Goal: Task Accomplishment & Management: Manage account settings

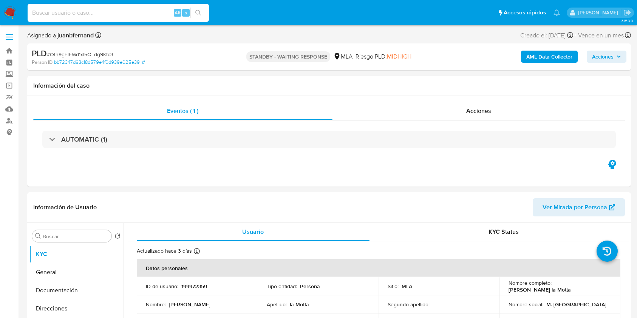
select select "10"
type input "Bx4tRJ3O8ghMd0HZGCu0NtVj"
click at [204, 11] on button "search-icon" at bounding box center [197, 13] width 15 height 11
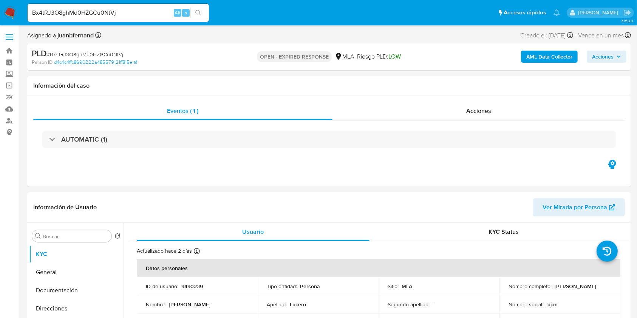
select select "10"
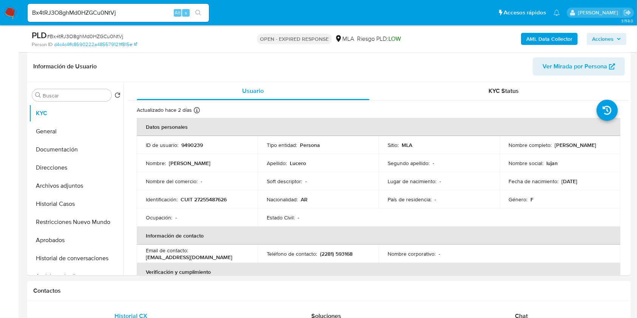
scroll to position [201, 0]
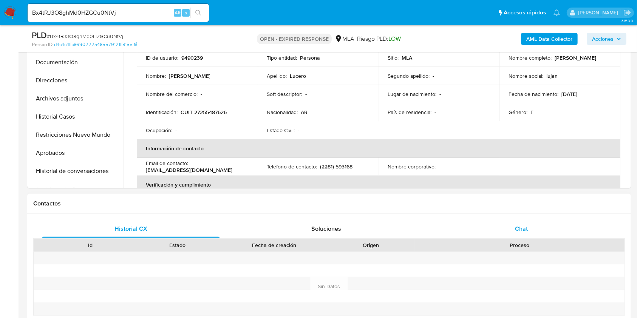
click at [523, 221] on div "Chat" at bounding box center [521, 229] width 177 height 18
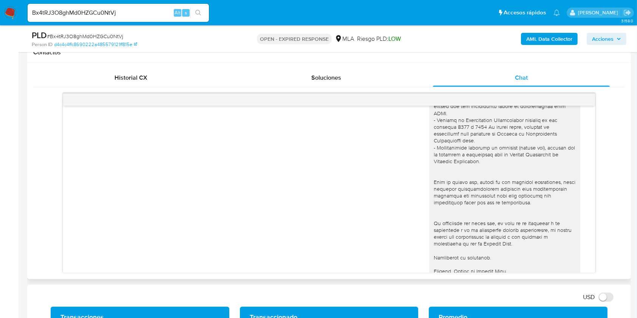
scroll to position [806, 0]
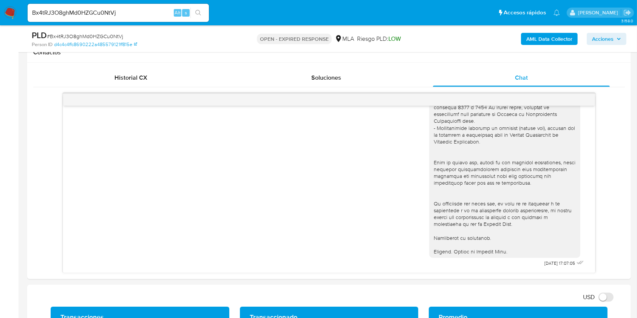
click at [145, 12] on input "Bx4tRJ3O8ghMd0HZGCu0NtVj" at bounding box center [118, 13] width 181 height 10
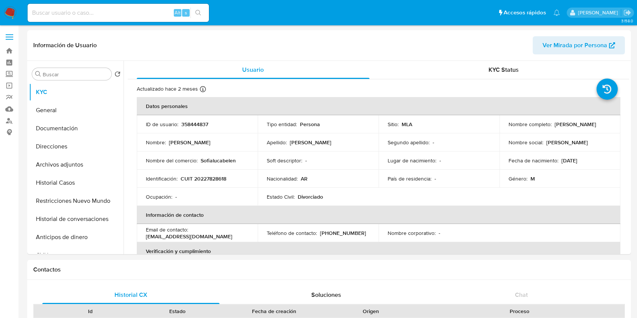
select select "10"
drag, startPoint x: 0, startPoint y: 0, endPoint x: 161, endPoint y: 16, distance: 162.0
click at [160, 16] on input at bounding box center [118, 13] width 181 height 10
paste input "meHXn96nS9DxTDFlm3bjPSJc"
type input "meHXn96nS9DxTDFlm3bjPSJc"
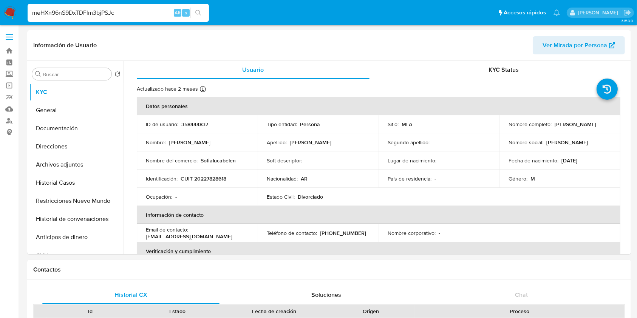
click at [199, 13] on icon "search-icon" at bounding box center [198, 13] width 6 height 6
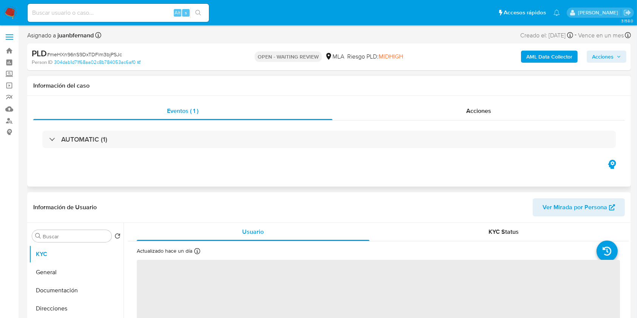
scroll to position [252, 0]
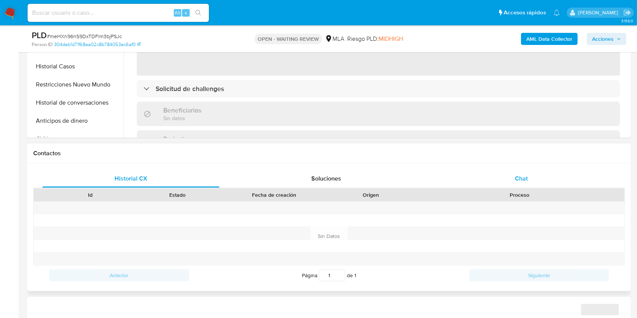
click at [534, 187] on div "Chat" at bounding box center [521, 179] width 177 height 18
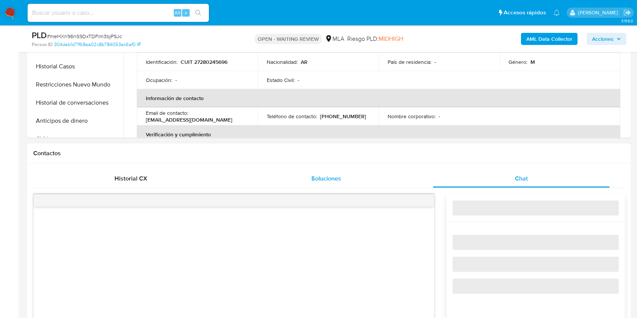
select select "10"
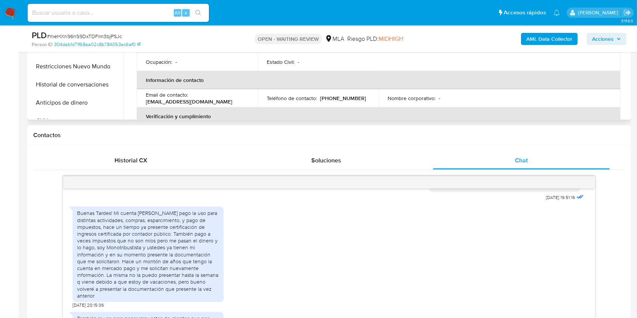
scroll to position [201, 0]
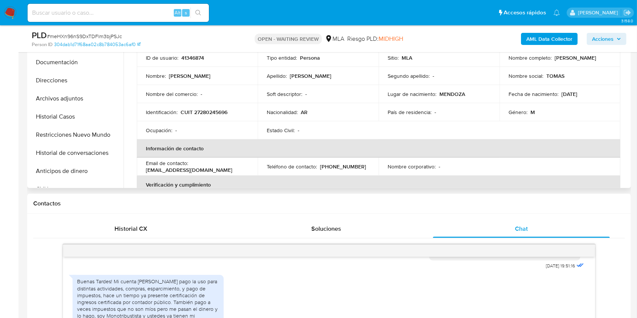
click at [208, 167] on p "tomasesposito16@gmail.com" at bounding box center [189, 170] width 86 height 7
drag, startPoint x: 208, startPoint y: 166, endPoint x: 150, endPoint y: 167, distance: 58.9
click at [150, 167] on p "tomasesposito16@gmail.com" at bounding box center [189, 170] width 86 height 7
copy p "[EMAIL_ADDRESS][DOMAIN_NAME]"
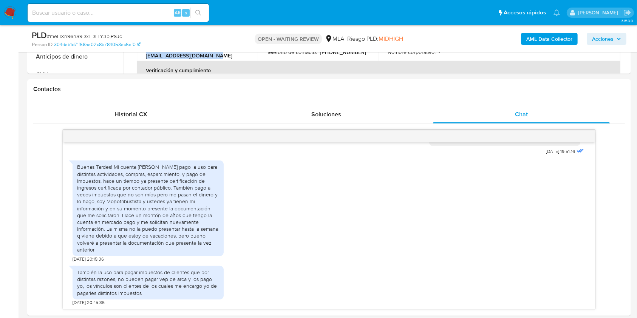
scroll to position [403, 0]
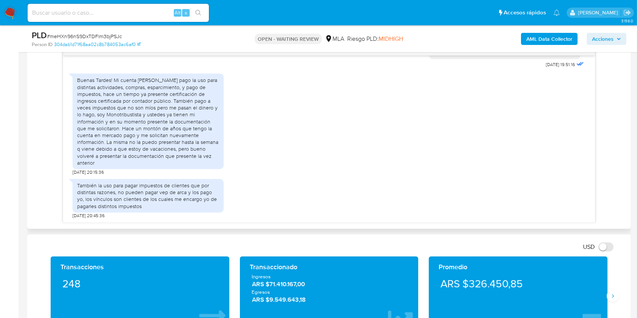
click at [27, 100] on div "Historial CX Soluciones Chat Id Estado Fecha de creación Origen Proceso Anterio…" at bounding box center [329, 120] width 604 height 216
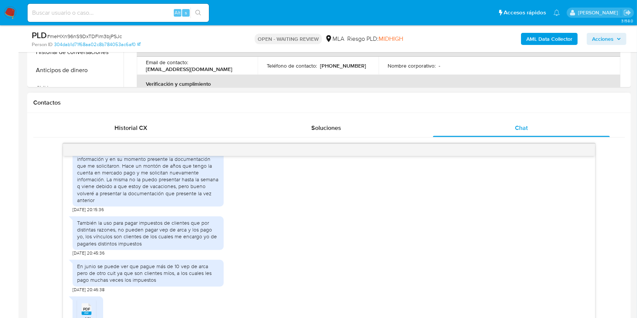
scroll to position [511, 0]
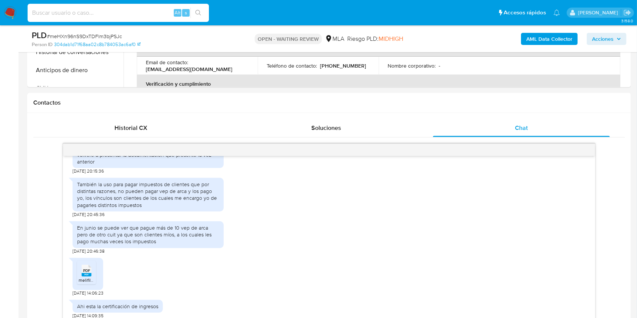
click at [145, 17] on div "Alt s" at bounding box center [118, 13] width 181 height 18
paste input "Bx4tRJ3O8ghMd0HZGCu0NtVj"
type input "Bx4tRJ3O8ghMd0HZGCu0NtVj"
click at [199, 12] on icon "search-icon" at bounding box center [198, 13] width 6 height 6
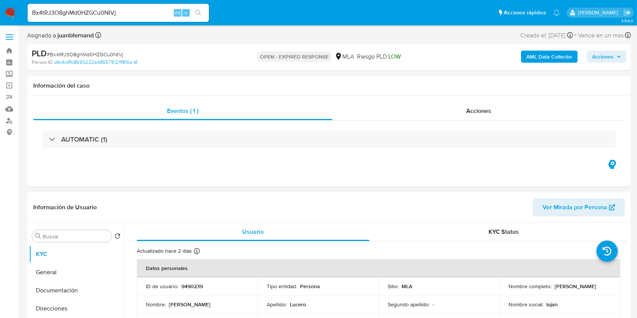
select select "10"
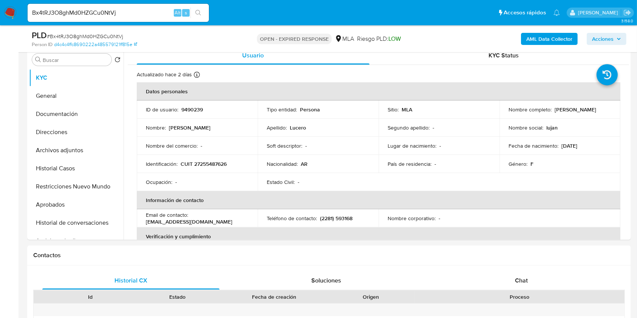
scroll to position [100, 0]
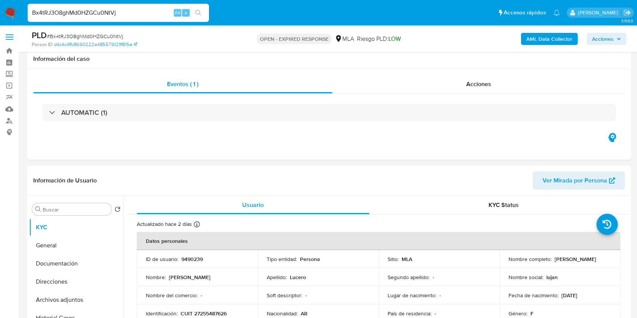
select select "10"
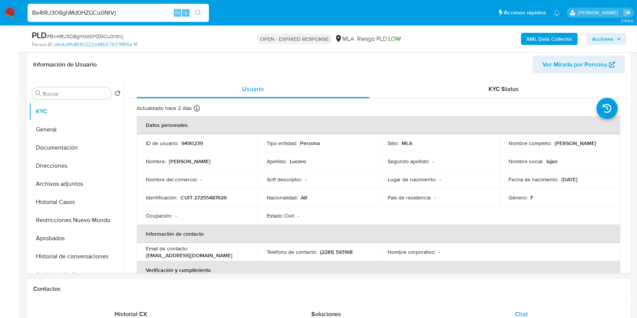
scroll to position [201, 0]
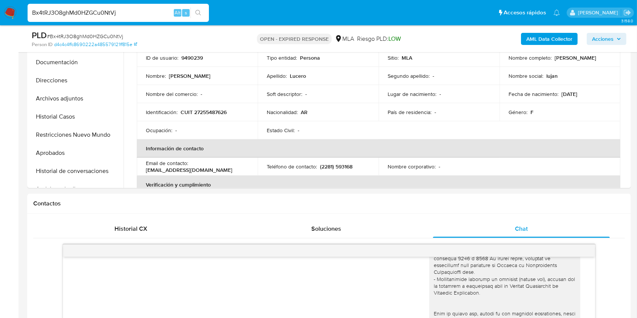
click at [142, 14] on input "Bx4tRJ3O8ghMd0HZGCu0NtVj" at bounding box center [118, 13] width 181 height 10
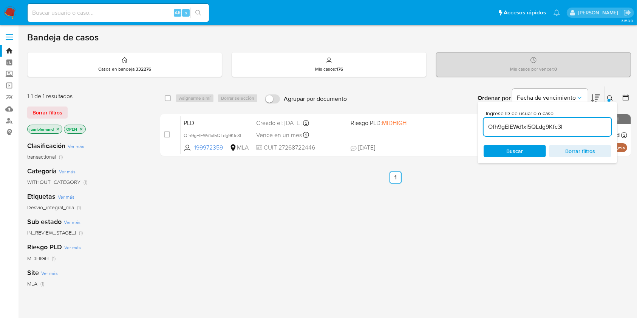
click at [571, 130] on input "Ofh9gElEWd1xl5QLdg9Kfc3l" at bounding box center [547, 127] width 128 height 10
paste input "Bx4tRJ3O8ghMd0HZGCu0NtVj"
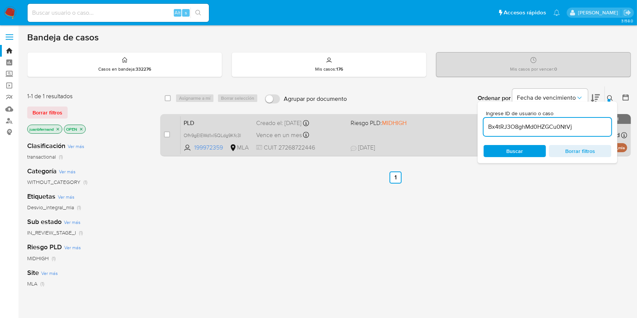
type input "Bx4tRJ3O8ghMd0HZGCu0NtVj"
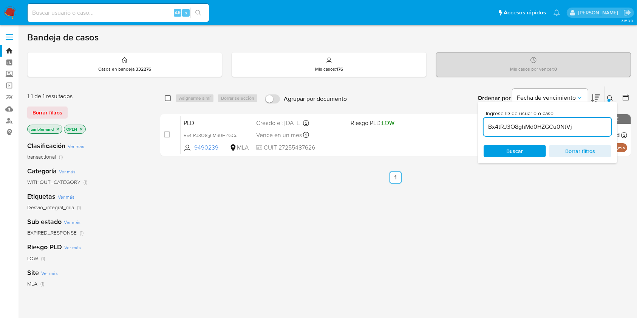
click at [167, 99] on input "checkbox" at bounding box center [168, 98] width 6 height 6
checkbox input "true"
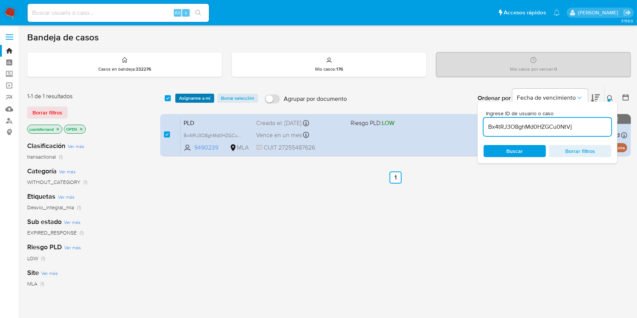
click at [187, 98] on span "Asignarme a mí" at bounding box center [194, 98] width 31 height 8
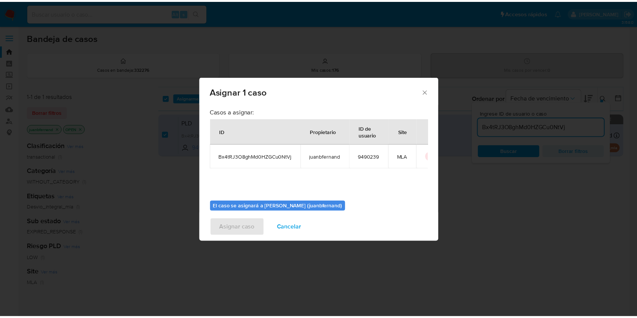
scroll to position [39, 0]
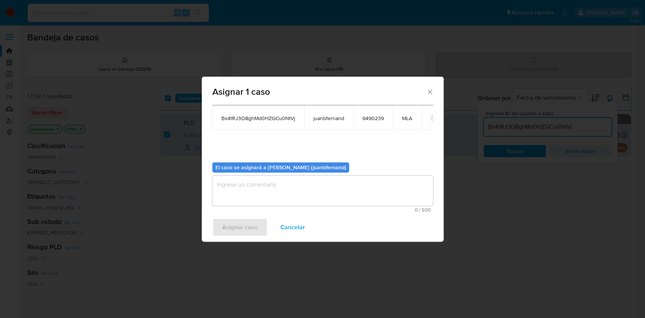
click at [326, 191] on textarea "assign-modal" at bounding box center [322, 191] width 221 height 30
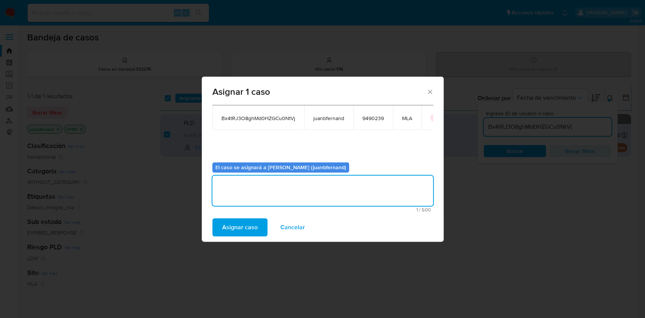
click at [247, 232] on span "Asignar caso" at bounding box center [240, 227] width 36 height 17
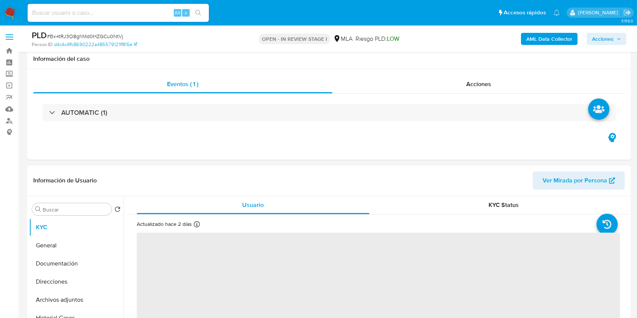
scroll to position [302, 0]
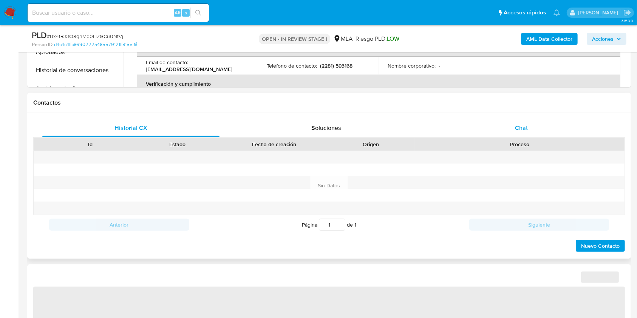
select select "10"
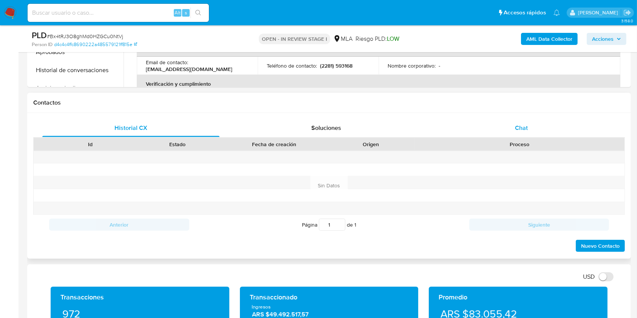
click at [530, 119] on div "Chat" at bounding box center [521, 128] width 177 height 18
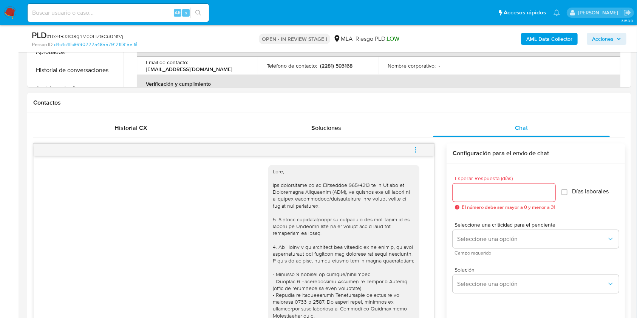
click at [417, 145] on span "menu-action" at bounding box center [415, 150] width 7 height 18
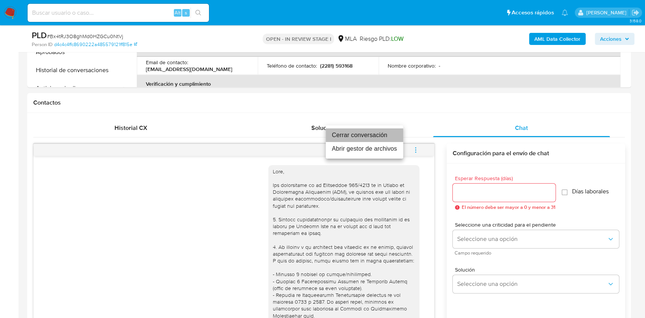
click at [378, 136] on li "Cerrar conversación" at bounding box center [364, 135] width 77 height 14
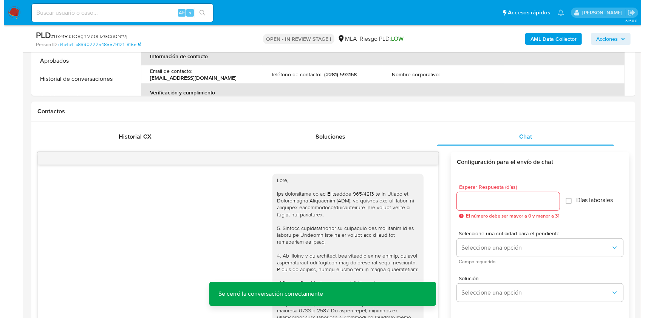
scroll to position [151, 0]
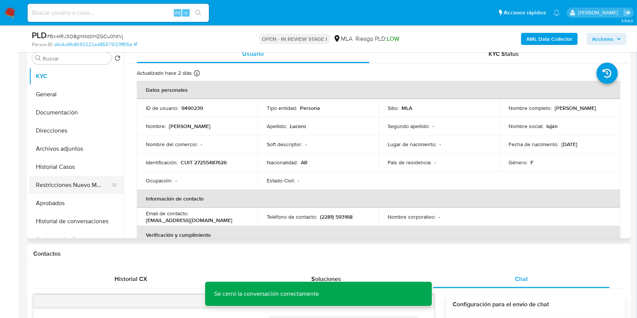
click at [81, 184] on button "Restricciones Nuevo Mundo" at bounding box center [73, 185] width 88 height 18
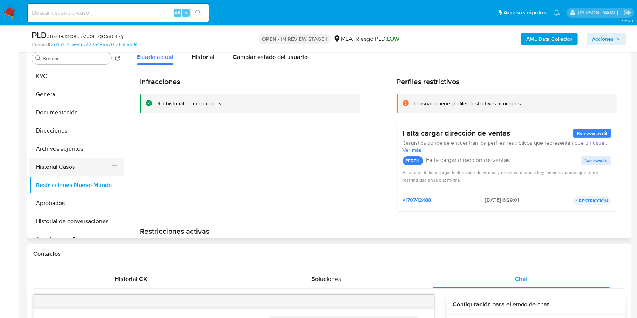
click at [57, 174] on button "Historial Casos" at bounding box center [73, 167] width 88 height 18
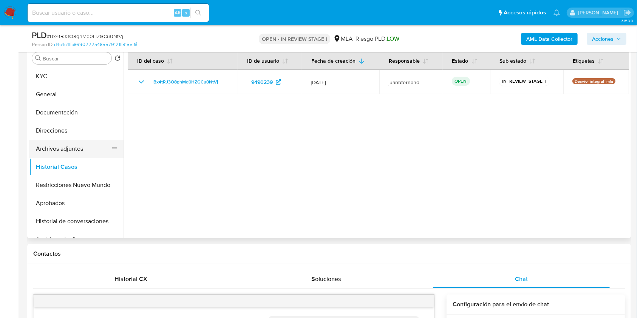
click at [76, 155] on button "Archivos adjuntos" at bounding box center [73, 149] width 88 height 18
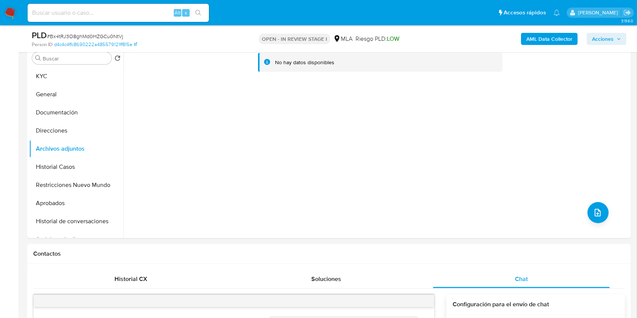
click at [550, 35] on b "AML Data Collector" at bounding box center [549, 39] width 46 height 12
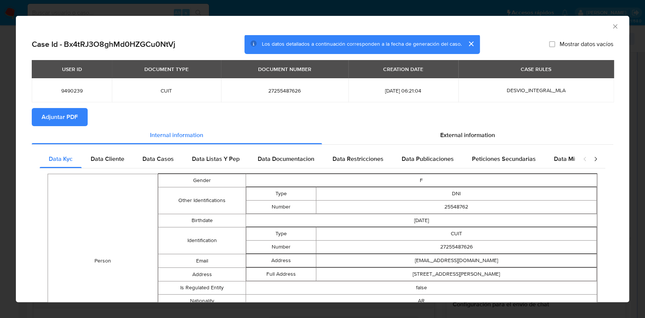
click at [69, 124] on span "Adjuntar PDF" at bounding box center [60, 117] width 36 height 17
click at [611, 26] on icon "Cerrar ventana" at bounding box center [615, 27] width 8 height 8
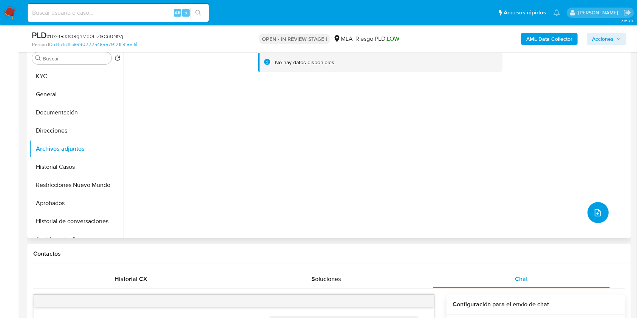
click at [601, 212] on button "upload-file" at bounding box center [597, 212] width 21 height 21
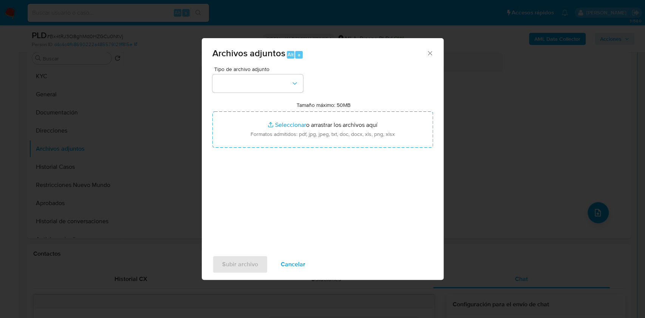
click at [278, 95] on div "Tipo de archivo adjunto Tamaño máximo: 50MB Seleccionar archivos Seleccionar o …" at bounding box center [322, 155] width 221 height 178
click at [279, 81] on button "button" at bounding box center [257, 83] width 91 height 18
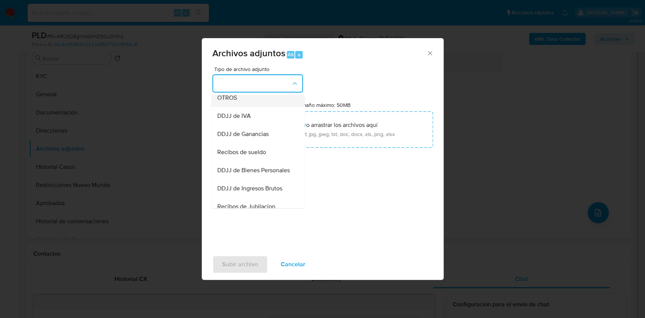
click at [250, 107] on div "OTROS" at bounding box center [255, 98] width 77 height 18
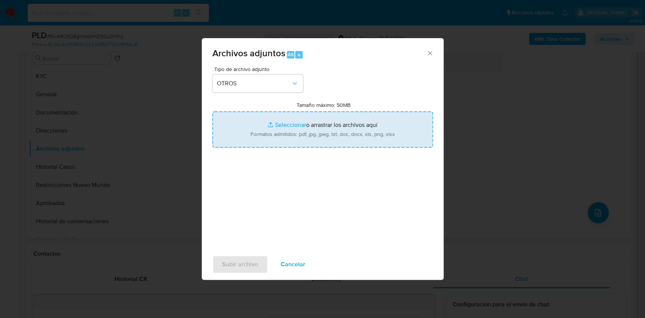
type input "C:\fakepath\Caselog Bx4tRJ3O8ghMd0HZGCu0NtVj_2025_07_17_20_30_35.docx"
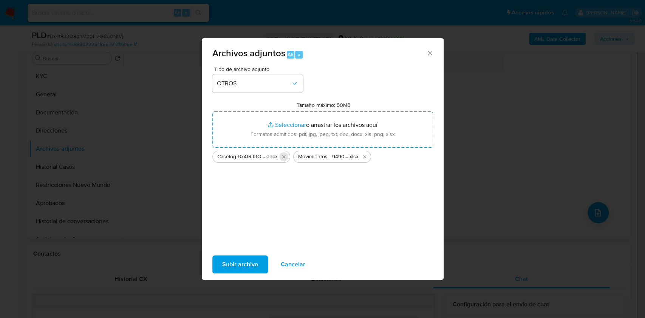
click at [286, 157] on icon "Eliminar Caselog Bx4tRJ3O8ghMd0HZGCu0NtVj_2025_07_17_20_30_35.docx" at bounding box center [284, 157] width 6 height 6
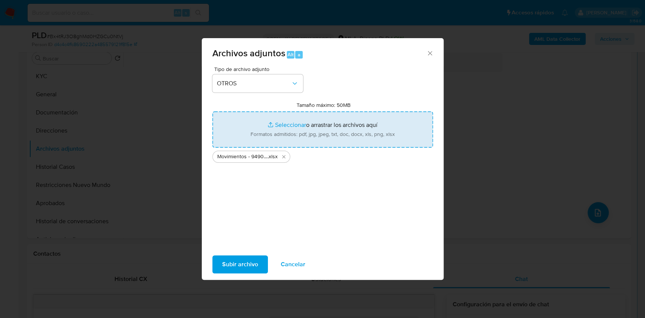
type input "C:\fakepath\Caselog Bx4tRJ3O8ghMd0HZGCu0NtVj_2025_07_17_20_30_35.docx"
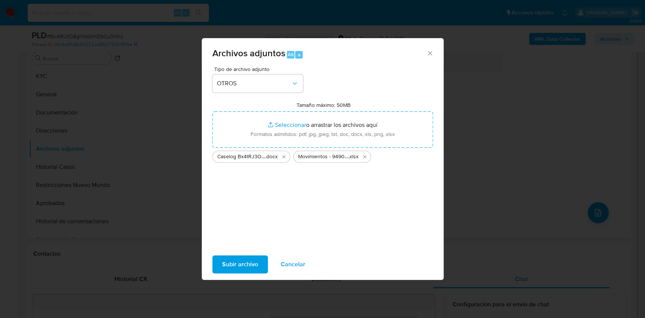
click at [234, 260] on span "Subir archivo" at bounding box center [240, 264] width 36 height 17
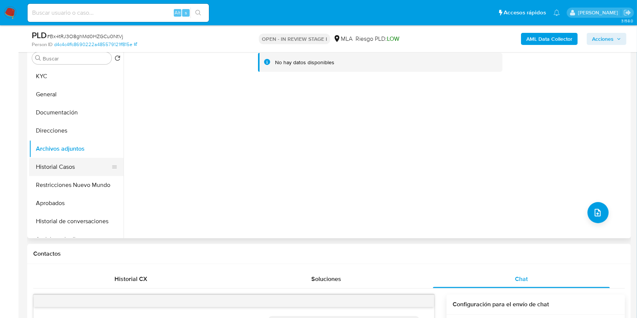
click at [56, 161] on button "Historial Casos" at bounding box center [73, 167] width 88 height 18
click at [57, 147] on button "Archivos adjuntos" at bounding box center [73, 149] width 88 height 18
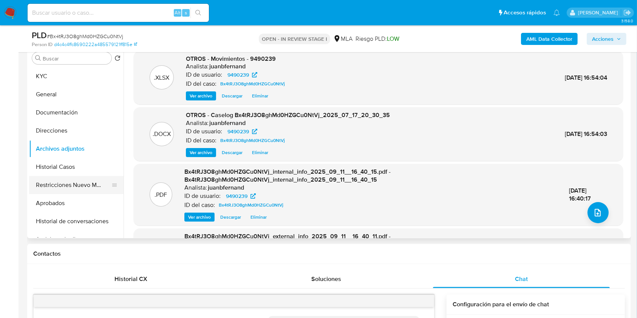
click at [51, 184] on button "Restricciones Nuevo Mundo" at bounding box center [73, 185] width 88 height 18
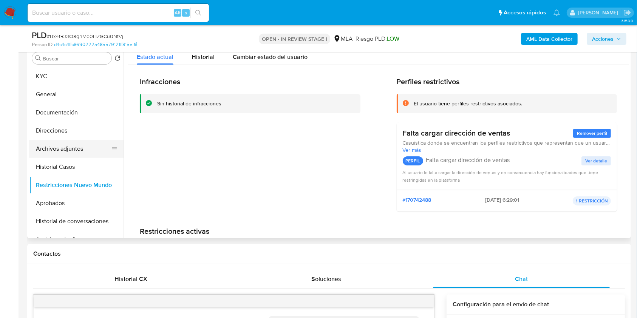
click at [60, 148] on button "Archivos adjuntos" at bounding box center [73, 149] width 88 height 18
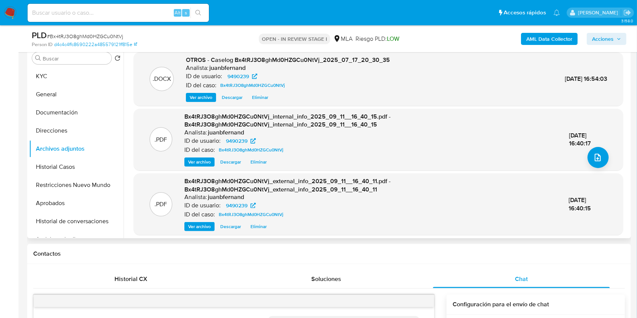
scroll to position [59, 0]
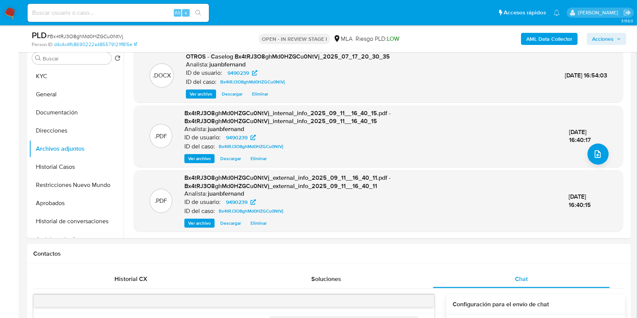
click at [609, 34] on span "Acciones" at bounding box center [603, 39] width 22 height 12
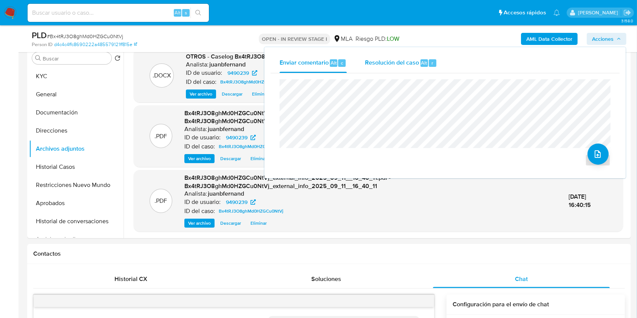
click at [402, 62] on span "Resolución del caso" at bounding box center [392, 62] width 54 height 9
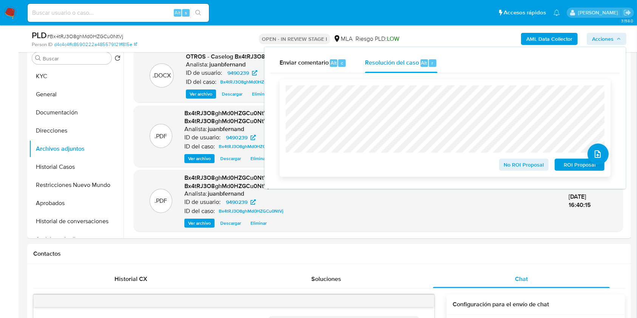
click at [519, 167] on span "No ROI Proposal" at bounding box center [523, 164] width 39 height 11
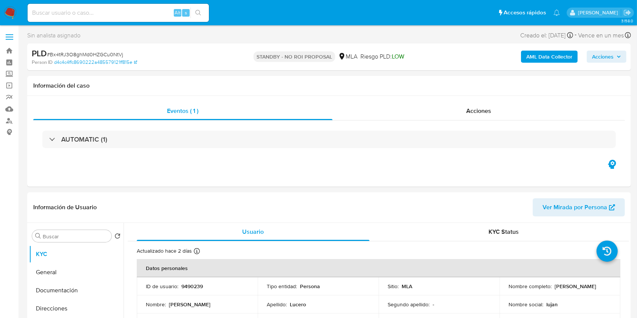
select select "10"
click at [157, 11] on input at bounding box center [118, 13] width 181 height 10
paste input "meHXn96nS9DxTDFlm3bjPSJc"
type input "meHXn96nS9DxTDFlm3bjPSJc"
click at [201, 14] on icon "search-icon" at bounding box center [198, 13] width 6 height 6
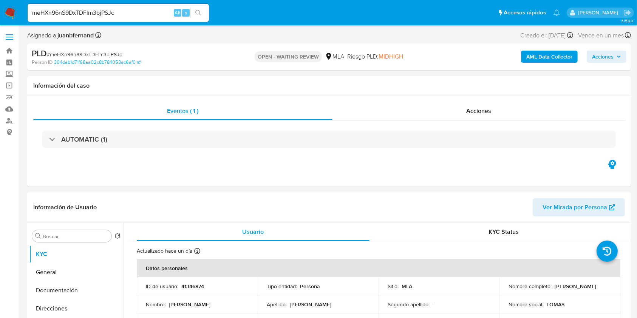
select select "10"
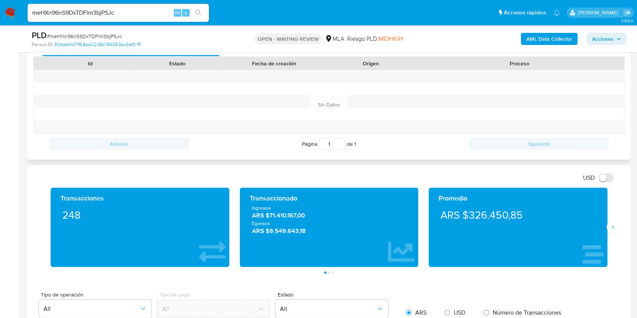
scroll to position [352, 0]
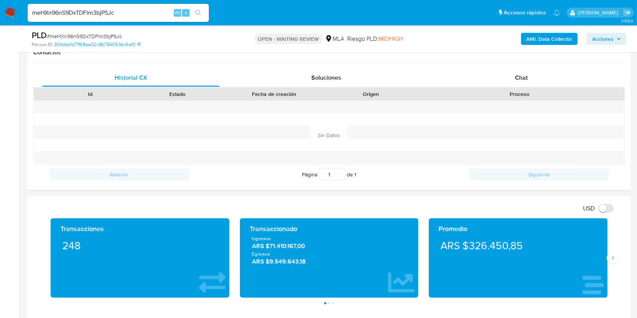
drag, startPoint x: 547, startPoint y: 78, endPoint x: 543, endPoint y: 5, distance: 73.7
click at [547, 77] on div "Chat" at bounding box center [521, 78] width 177 height 18
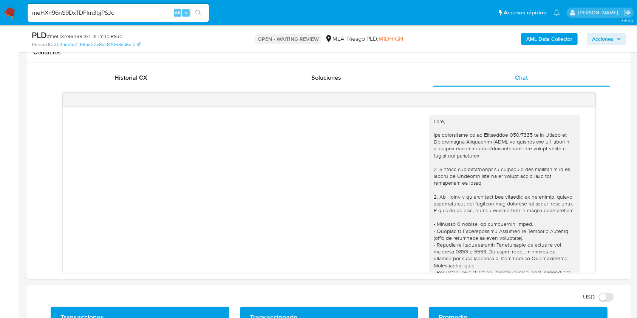
scroll to position [511, 0]
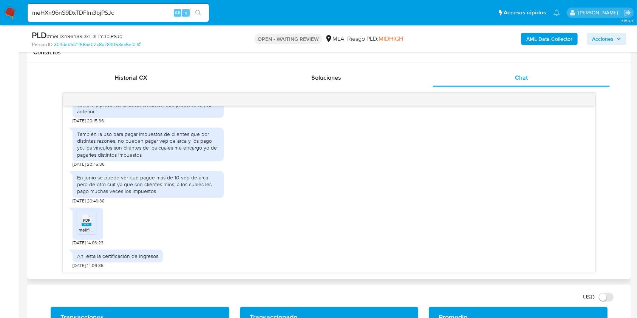
click at [73, 241] on span "[DATE] 14:06:23" at bounding box center [88, 243] width 31 height 6
drag, startPoint x: 73, startPoint y: 241, endPoint x: 88, endPoint y: 242, distance: 15.1
click at [88, 242] on span "[DATE] 14:06:23" at bounding box center [88, 243] width 31 height 6
copy span "[DATE]"
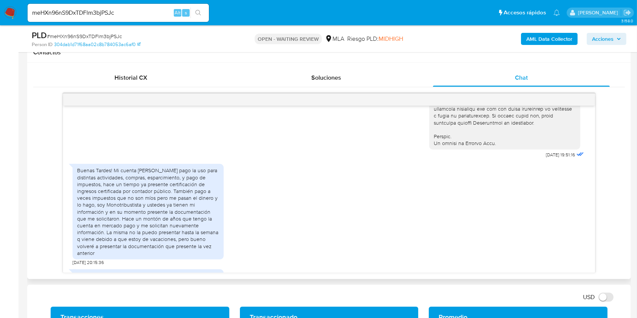
scroll to position [360, 0]
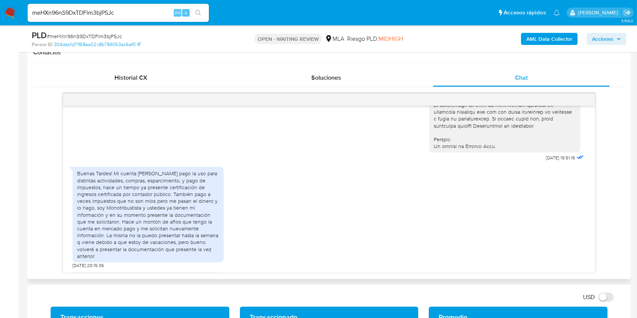
click at [115, 188] on div "Buenas Tardes! Mi cuenta [PERSON_NAME] pago la uso para distintas actividades, …" at bounding box center [148, 214] width 142 height 89
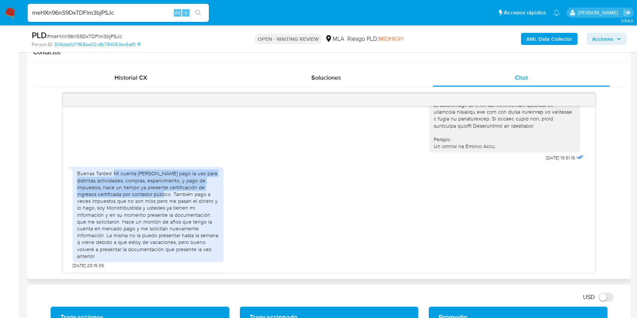
drag, startPoint x: 115, startPoint y: 188, endPoint x: 165, endPoint y: 208, distance: 53.6
click at [165, 208] on div "Buenas Tardes! Mi cuenta de mercado pago la uso para distintas actividades, com…" at bounding box center [148, 214] width 142 height 89
copy div "Mi cuenta de mercado pago la uso para distintas actividades, compras, esparcimi…"
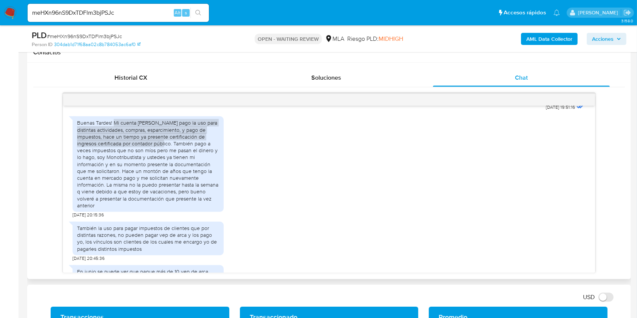
scroll to position [460, 0]
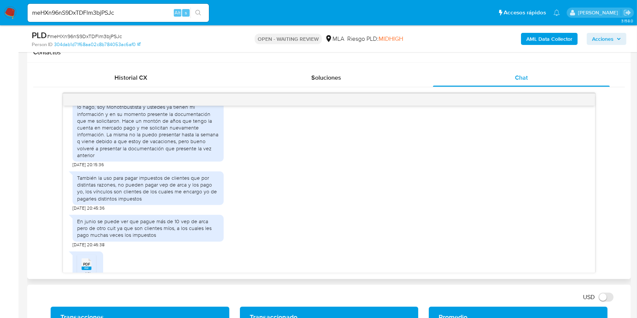
click at [84, 184] on div "También la uso para pagar impuestos de clientes que por distintas razones, no p…" at bounding box center [148, 188] width 142 height 28
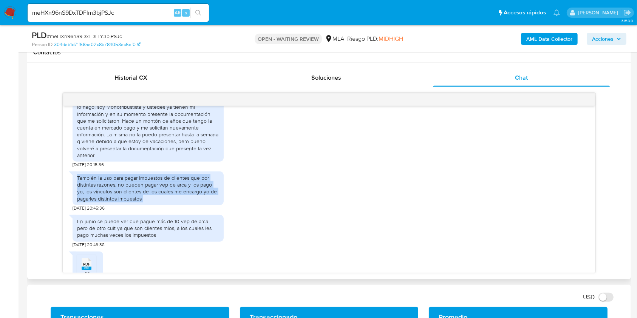
drag, startPoint x: 84, startPoint y: 184, endPoint x: 218, endPoint y: 202, distance: 135.0
click at [218, 202] on div "También la uso para pagar impuestos de clientes que por distintas razones, no p…" at bounding box center [148, 188] width 142 height 28
copy div "También la uso para pagar impuestos de clientes que por distintas razones, no p…"
click at [135, 239] on div "En junio se puede ver que pague más de 10 vep de arca pero de otro cuit ya que …" at bounding box center [148, 228] width 142 height 21
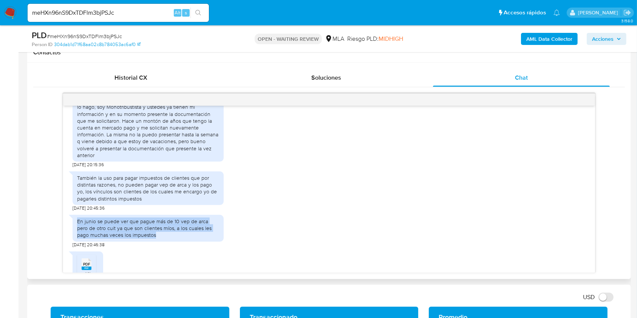
drag, startPoint x: 135, startPoint y: 242, endPoint x: 79, endPoint y: 226, distance: 58.4
click at [79, 226] on div "En junio se puede ver que pague más de 10 vep de arca pero de otro cuit ya que …" at bounding box center [148, 228] width 142 height 21
copy div "En junio se puede ver que pague más de 10 vep de arca pero de otro cuit ya que …"
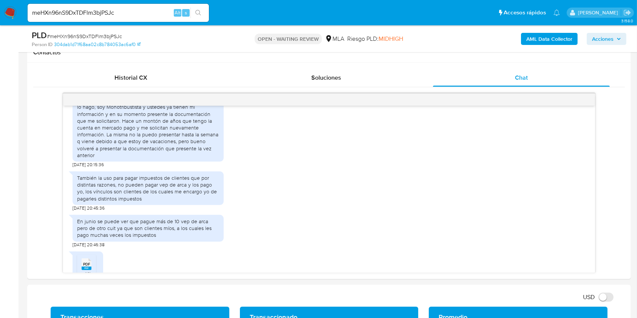
click at [117, 9] on input "meHXn96nS9DxTDFlm3bjPSJc" at bounding box center [118, 13] width 181 height 10
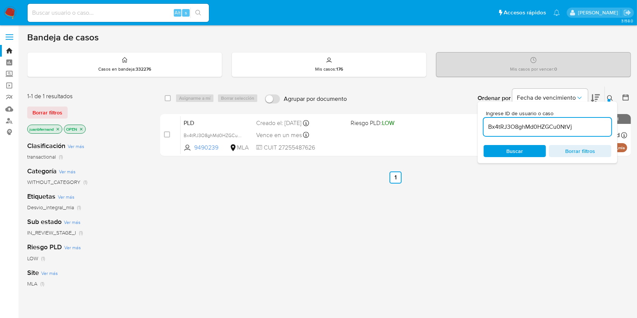
click at [570, 127] on input "Bx4tRJ3O8ghMd0HZGCu0NtVj" at bounding box center [547, 127] width 128 height 10
type input "meHXn96nS9DxTDFlm3bjPSJc"
click at [167, 97] on input "checkbox" at bounding box center [168, 98] width 6 height 6
checkbox input "true"
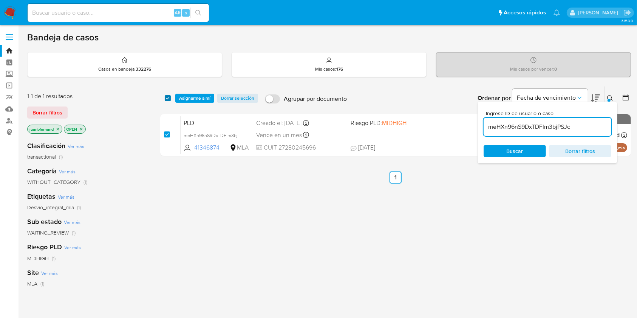
checkbox input "true"
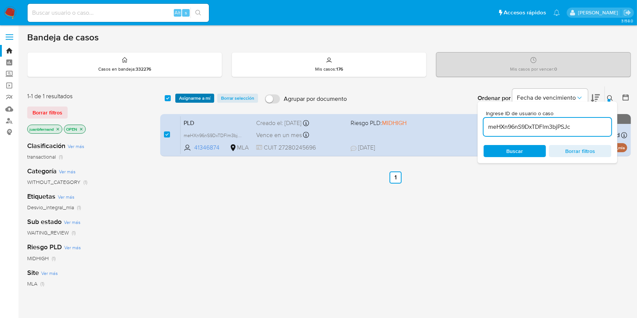
click at [183, 96] on span "Asignarme a mí" at bounding box center [194, 98] width 31 height 8
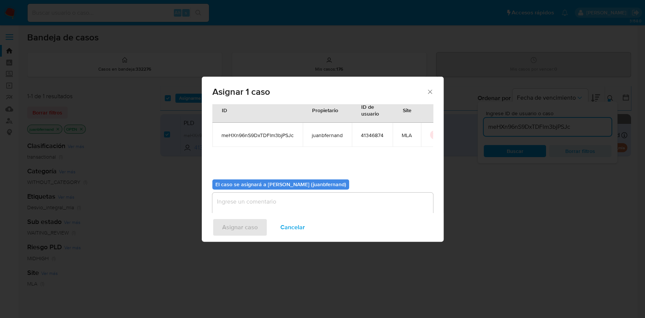
scroll to position [39, 0]
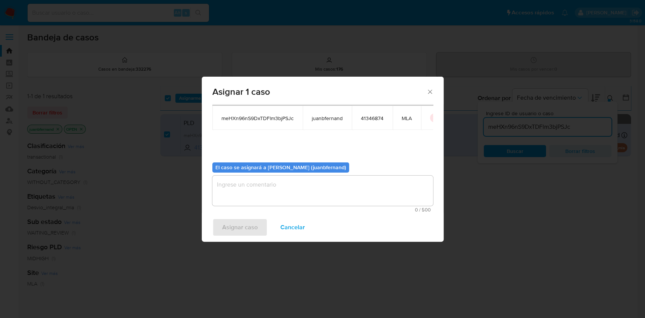
click at [292, 193] on textarea "assign-modal" at bounding box center [322, 191] width 221 height 30
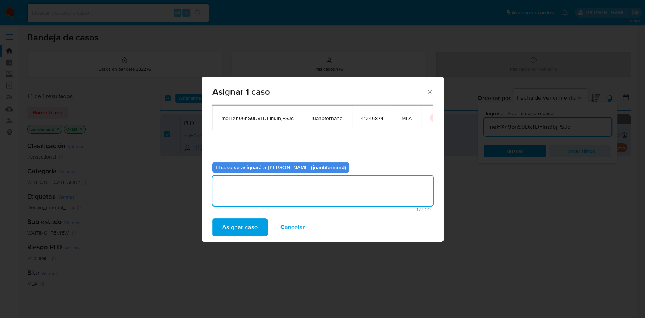
click at [238, 225] on span "Asignar caso" at bounding box center [240, 227] width 36 height 17
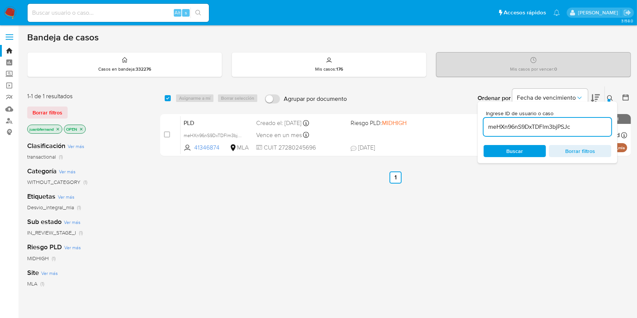
click at [164, 95] on div "select-all-cases-checkbox Asignarme a mí Borrar selección Agrupar por documento…" at bounding box center [395, 97] width 471 height 23
click at [166, 96] on input "checkbox" at bounding box center [168, 98] width 6 height 6
checkbox input "true"
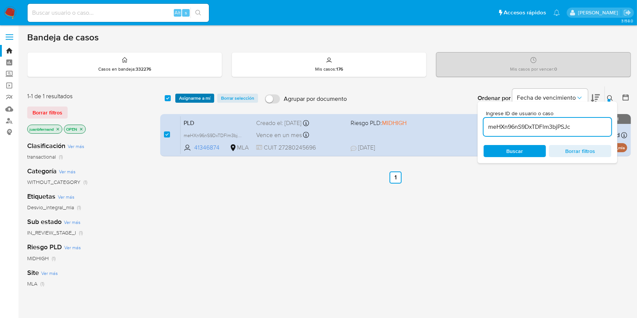
click at [203, 100] on span "Asignarme a mí" at bounding box center [194, 98] width 31 height 8
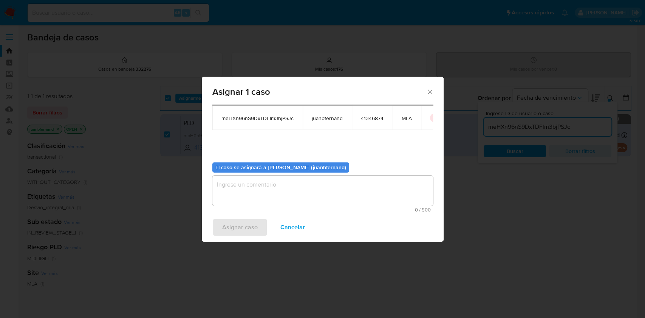
click at [275, 198] on textarea "assign-modal" at bounding box center [322, 191] width 221 height 30
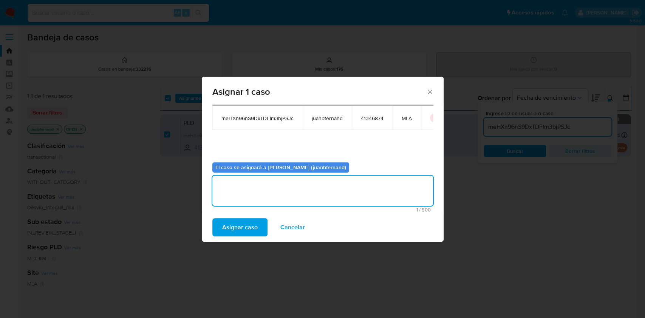
click at [239, 232] on span "Asignar caso" at bounding box center [240, 227] width 36 height 17
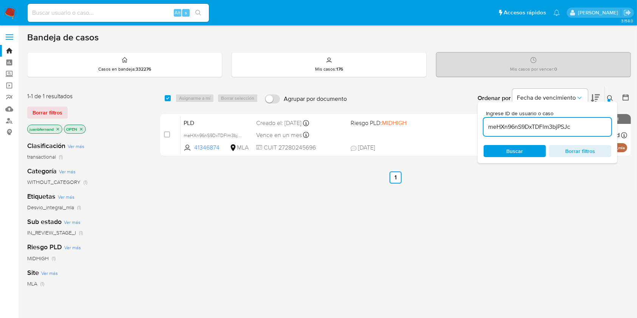
click at [582, 128] on input "meHXn96nS9DxTDFlm3bjPSJc" at bounding box center [547, 127] width 128 height 10
paste input "r4bNhmIO65yP2O0DRShAqm6X"
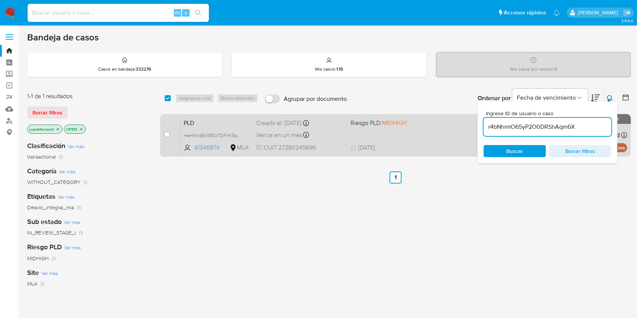
type input "r4bNhmIO65yP2O0DRShAqm6X"
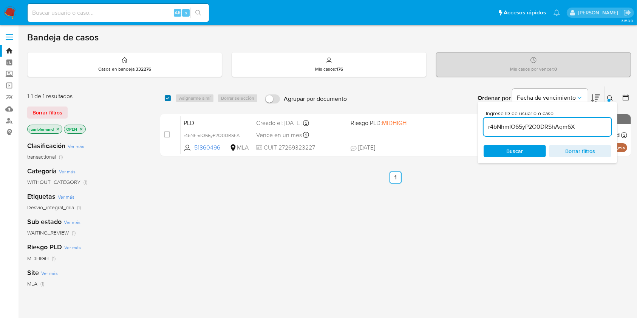
click at [167, 96] on input "checkbox" at bounding box center [168, 98] width 6 height 6
checkbox input "true"
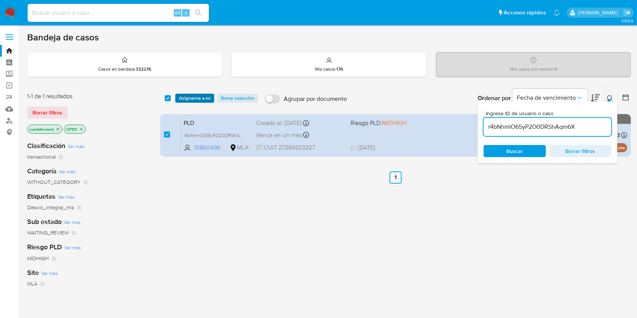
click at [178, 95] on button "Asignarme a mí" at bounding box center [194, 98] width 39 height 9
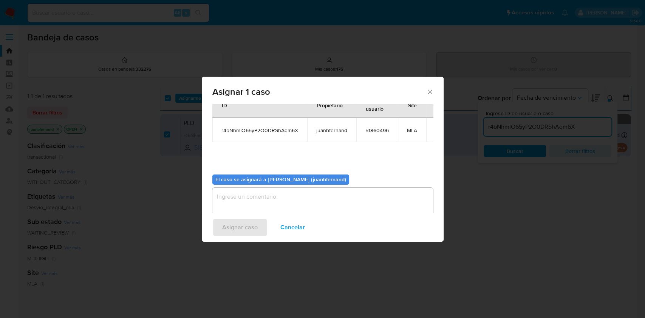
scroll to position [39, 0]
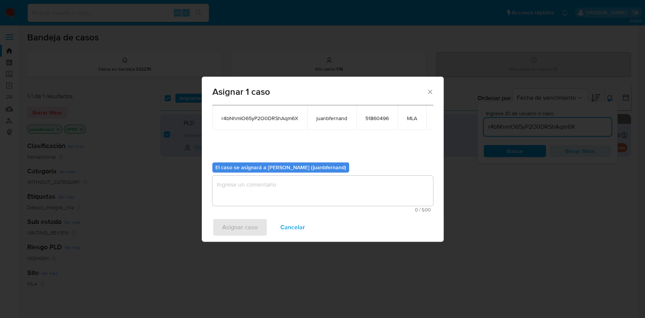
click at [275, 189] on textarea "assign-modal" at bounding box center [322, 191] width 221 height 30
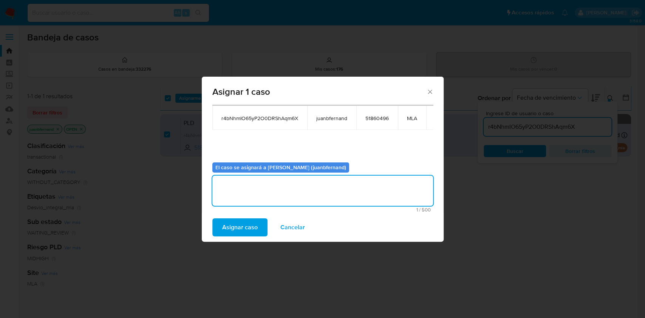
click at [261, 230] on button "Asignar caso" at bounding box center [239, 227] width 55 height 18
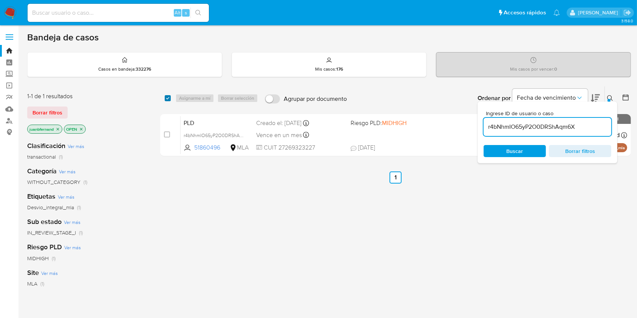
click at [166, 99] on input "checkbox" at bounding box center [168, 98] width 6 height 6
checkbox input "true"
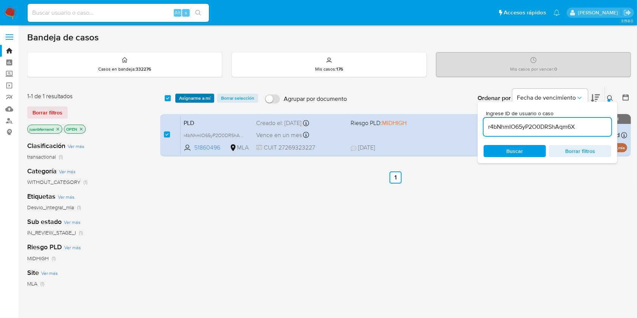
click at [197, 99] on span "Asignarme a mí" at bounding box center [194, 98] width 31 height 8
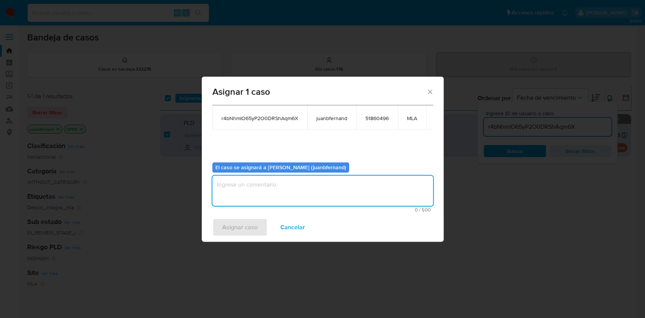
click at [313, 192] on textarea "assign-modal" at bounding box center [322, 191] width 221 height 30
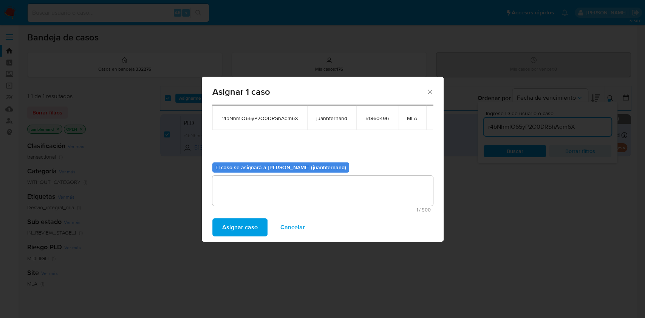
click at [236, 225] on span "Asignar caso" at bounding box center [240, 227] width 36 height 17
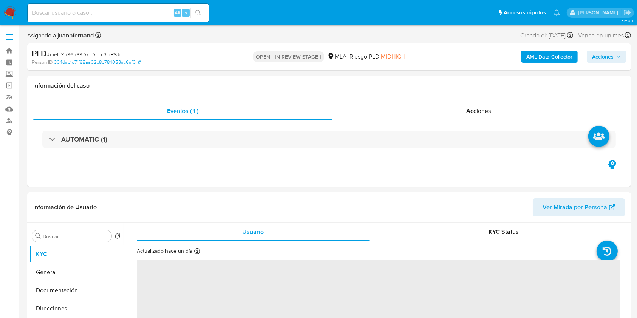
select select "10"
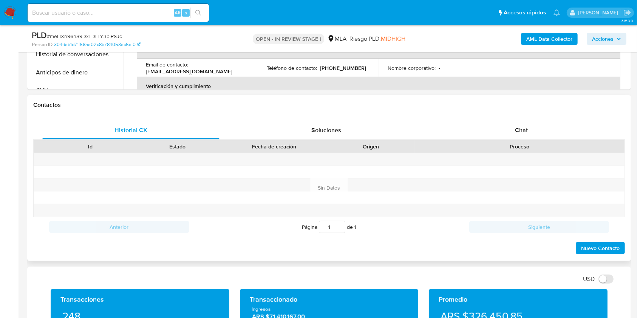
scroll to position [302, 0]
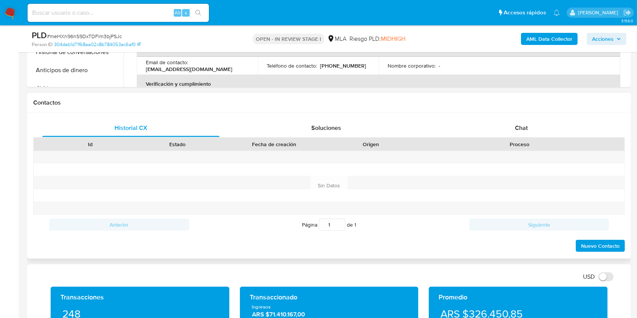
click at [538, 120] on div "Chat" at bounding box center [521, 128] width 177 height 18
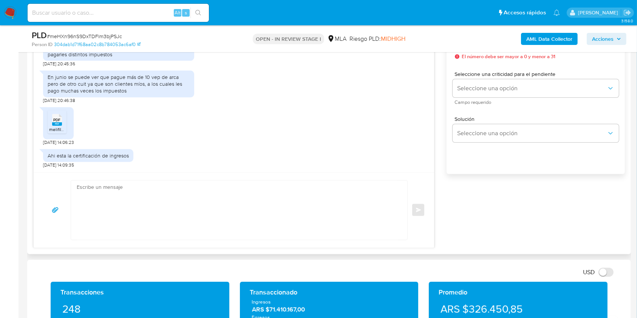
scroll to position [453, 0]
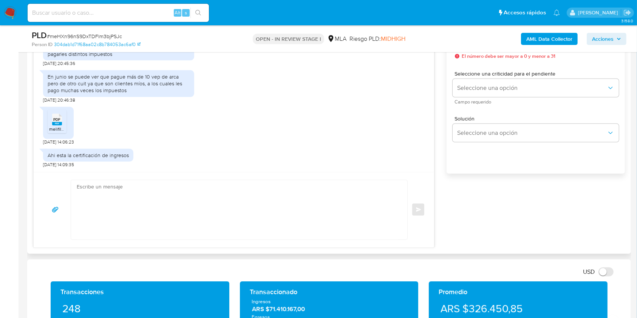
click at [166, 205] on textarea at bounding box center [237, 209] width 321 height 59
paste textarea "Hola. ¡Muchas gracias por tu respuesta! Confirmamos la recepción de la document…"
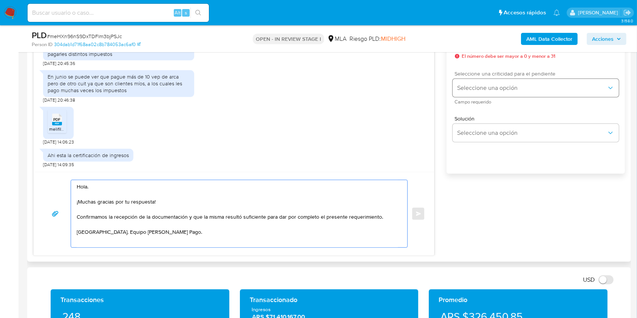
type textarea "Hola. ¡Muchas gracias por tu respuesta! Confirmamos la recepción de la document…"
click at [489, 82] on button "Seleccione una opción" at bounding box center [535, 88] width 166 height 18
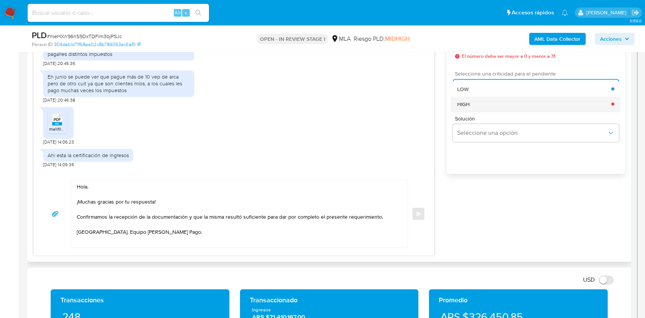
click at [474, 106] on div "HIGH" at bounding box center [534, 103] width 154 height 15
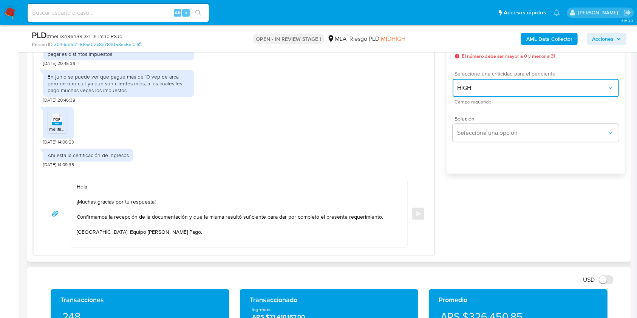
click at [485, 89] on span "HIGH" at bounding box center [532, 88] width 150 height 8
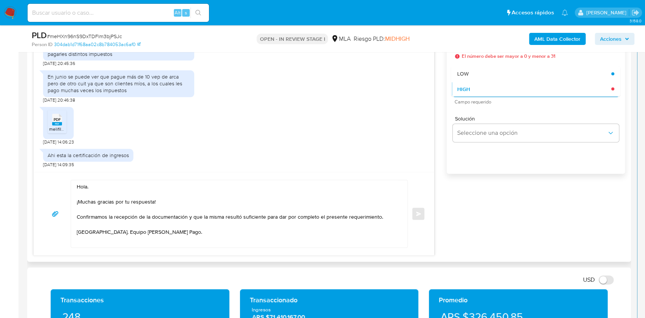
click at [480, 110] on div "Solución Seleccione una opción" at bounding box center [535, 130] width 166 height 41
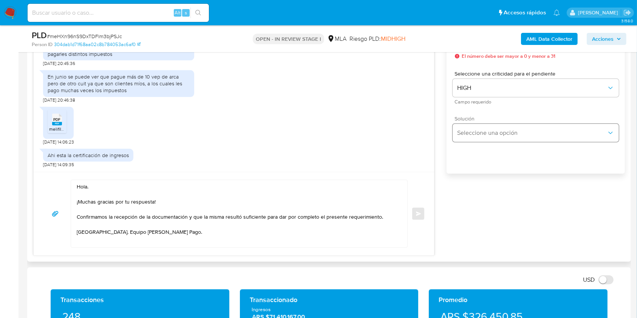
scroll to position [403, 0]
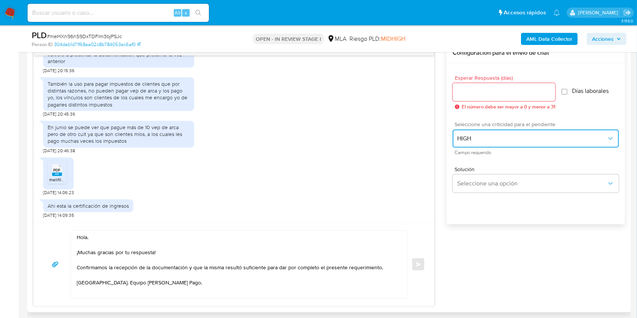
click at [488, 143] on button "HIGH" at bounding box center [535, 139] width 166 height 18
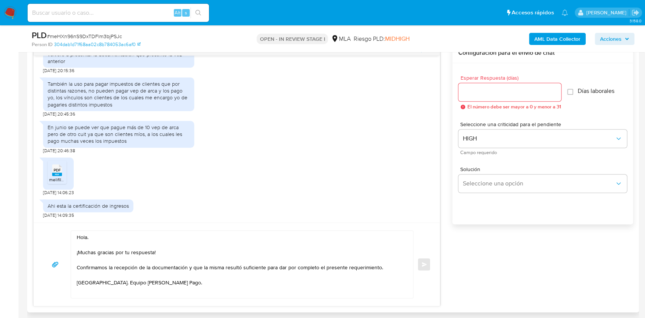
click at [491, 91] on input "Esperar Respuesta (días)" at bounding box center [509, 92] width 103 height 10
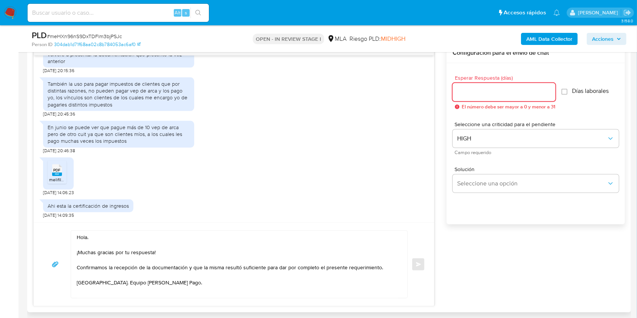
click at [492, 89] on input "Esperar Respuesta (días)" at bounding box center [503, 92] width 103 height 10
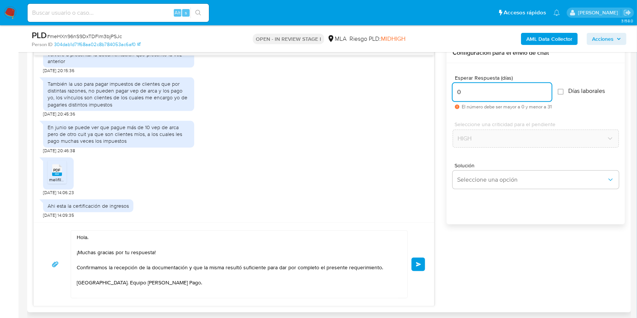
type input "0"
click at [492, 63] on div "Esperar Respuesta (días) 0 El número debe ser mayor a 0 y menor a 31 Días labor…" at bounding box center [535, 153] width 178 height 181
drag, startPoint x: 418, startPoint y: 265, endPoint x: 370, endPoint y: 226, distance: 61.5
click at [418, 264] on span "Enviar" at bounding box center [418, 264] width 5 height 5
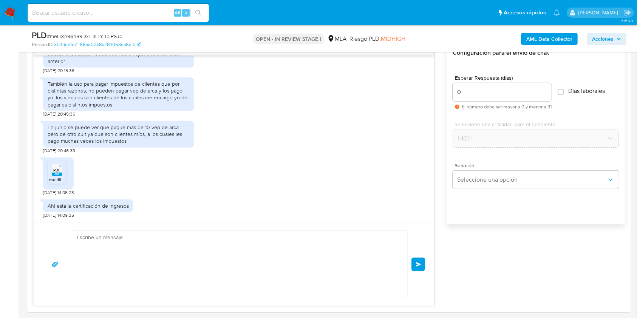
scroll to position [595, 0]
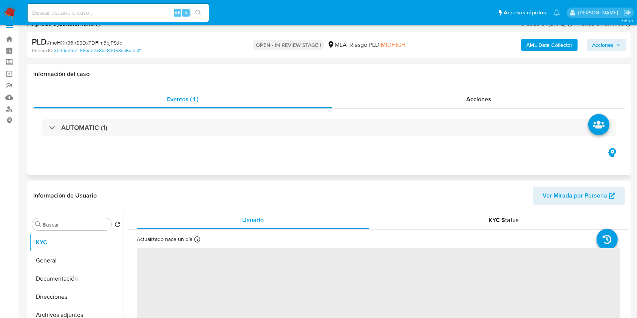
scroll to position [252, 0]
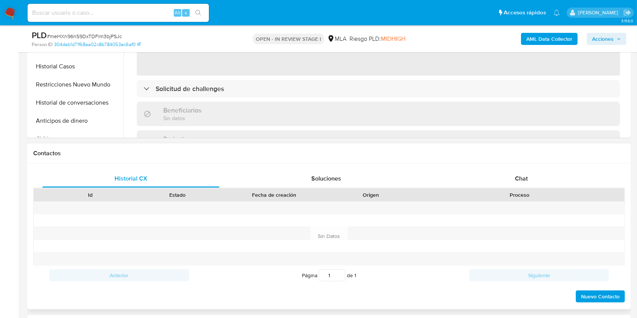
click at [549, 168] on div "Historial CX Soluciones Chat Id Estado Fecha de creación Origen Proceso Anterio…" at bounding box center [329, 237] width 604 height 146
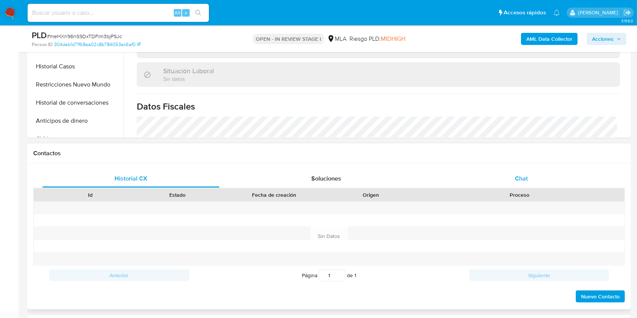
click at [543, 177] on div "Chat" at bounding box center [521, 179] width 177 height 18
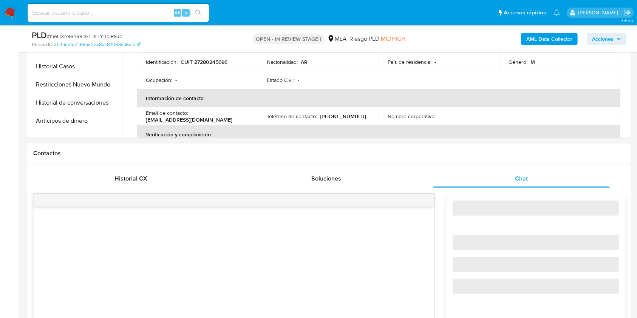
select select "10"
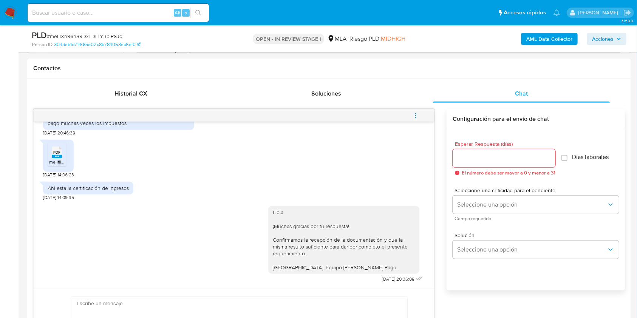
scroll to position [352, 0]
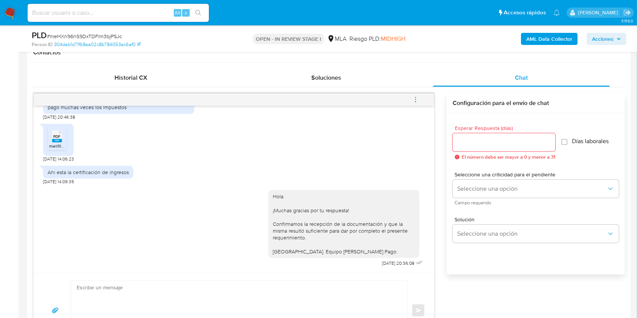
click at [420, 95] on button "menu-action" at bounding box center [415, 100] width 25 height 18
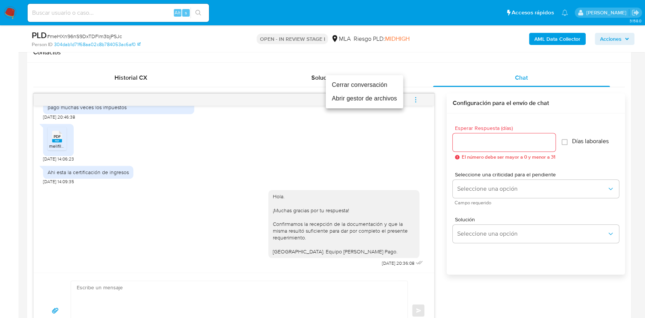
click at [360, 84] on li "Cerrar conversación" at bounding box center [364, 85] width 77 height 14
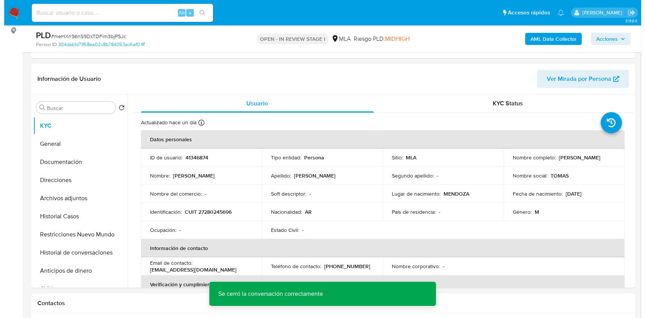
scroll to position [151, 0]
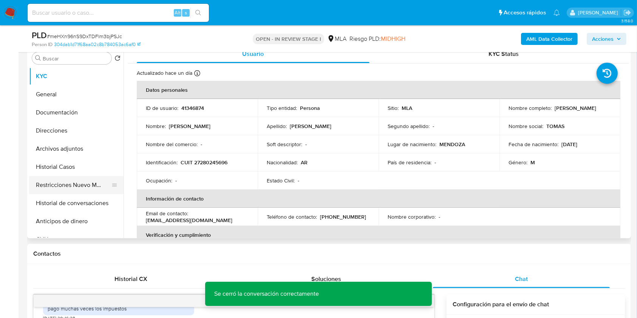
click at [47, 182] on button "Restricciones Nuevo Mundo" at bounding box center [73, 185] width 88 height 18
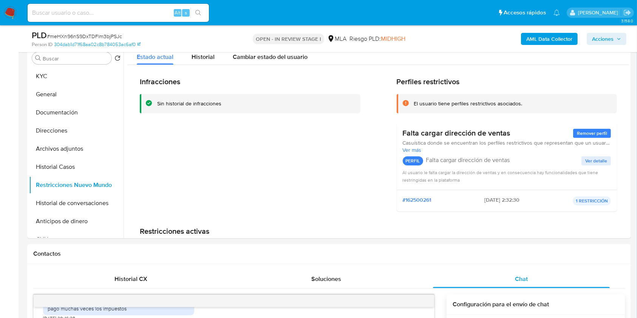
click at [546, 35] on b "AML Data Collector" at bounding box center [549, 39] width 46 height 12
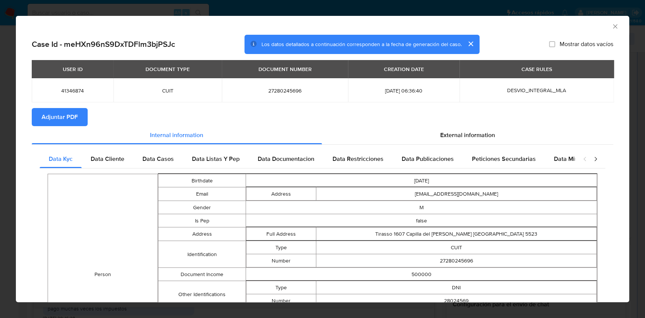
click at [63, 116] on span "Adjuntar PDF" at bounding box center [60, 117] width 36 height 17
click at [613, 25] on icon "Cerrar ventana" at bounding box center [615, 26] width 4 height 4
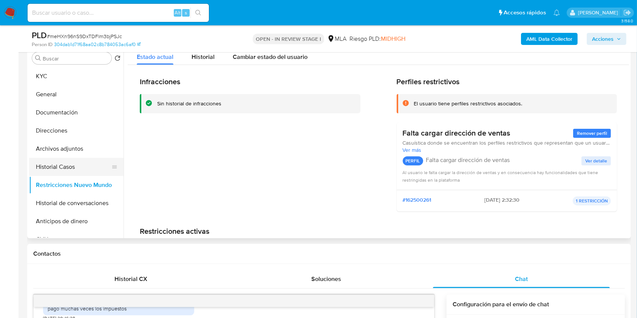
click at [60, 166] on button "Historial Casos" at bounding box center [73, 167] width 88 height 18
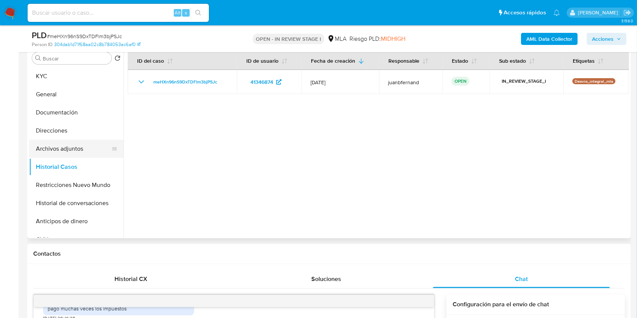
click at [62, 149] on button "Archivos adjuntos" at bounding box center [73, 149] width 88 height 18
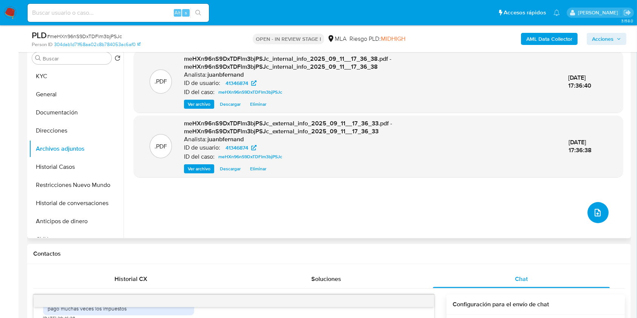
click at [603, 216] on button "upload-file" at bounding box center [597, 212] width 21 height 21
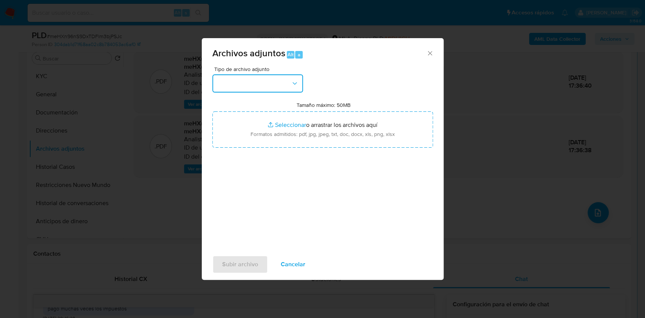
click at [288, 83] on button "button" at bounding box center [257, 83] width 91 height 18
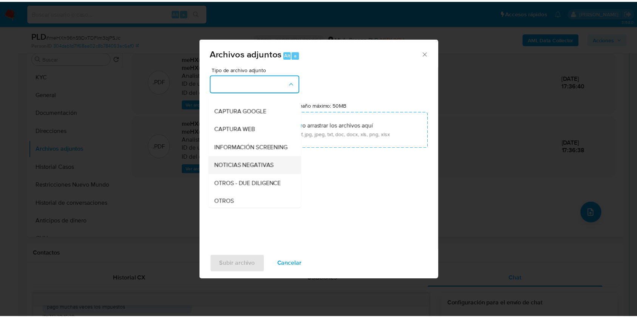
scroll to position [100, 0]
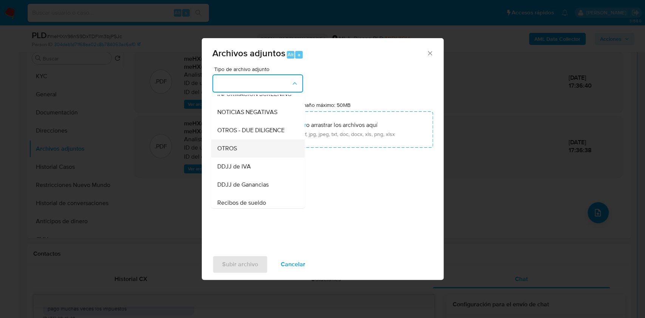
click at [241, 153] on div "OTROS" at bounding box center [255, 148] width 77 height 18
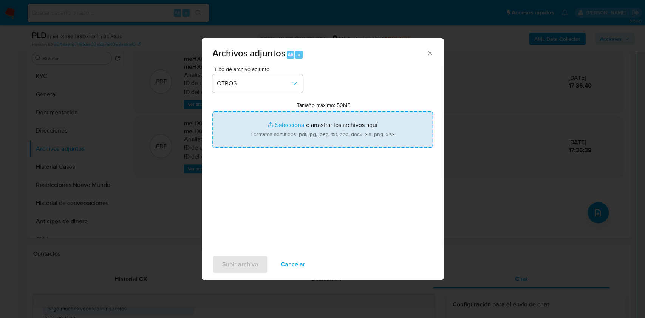
type input "C:\fakepath\Caselog meHXn96nS9DxTDFlm3bjPSJc_2025_07_17_22_35_55.docx"
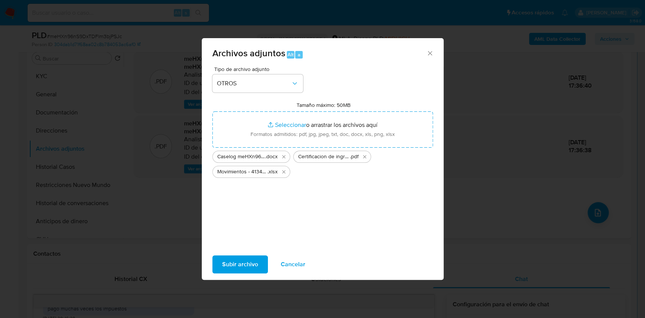
click at [233, 264] on span "Subir archivo" at bounding box center [240, 264] width 36 height 17
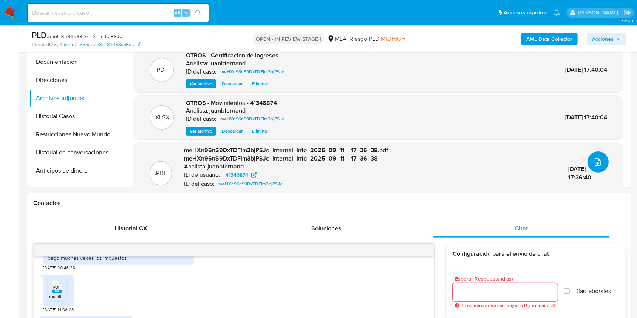
scroll to position [201, 0]
click at [619, 43] on span "Acciones" at bounding box center [606, 39] width 29 height 11
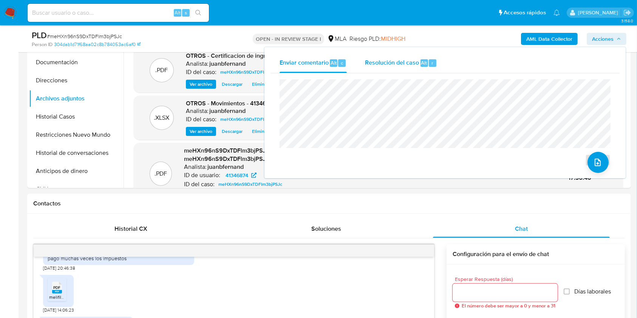
click at [378, 65] on span "Resolución del caso" at bounding box center [392, 62] width 54 height 9
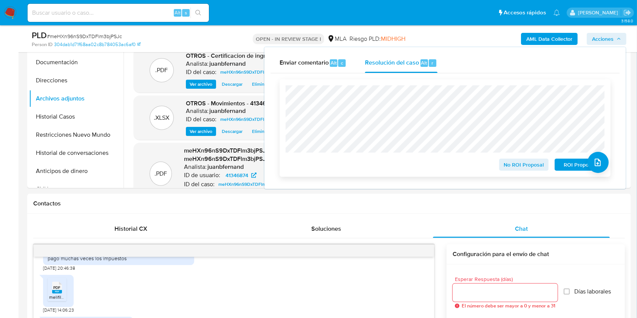
click at [525, 163] on span "No ROI Proposal" at bounding box center [523, 164] width 39 height 11
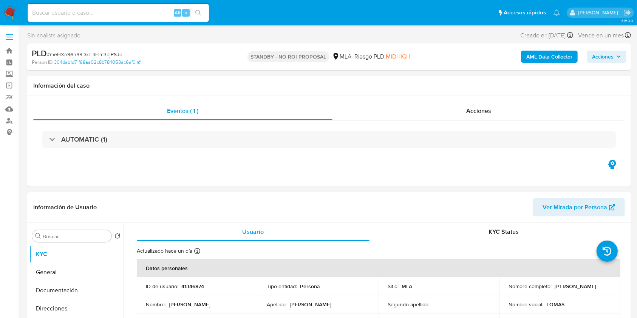
select select "10"
click at [148, 12] on input at bounding box center [118, 13] width 181 height 10
paste input "r4bNhmIO65yP2O0DRShAqm6X"
type input "r4bNhmIO65yP2O0DRShAqm6X"
click at [193, 9] on button "search-icon" at bounding box center [197, 13] width 15 height 11
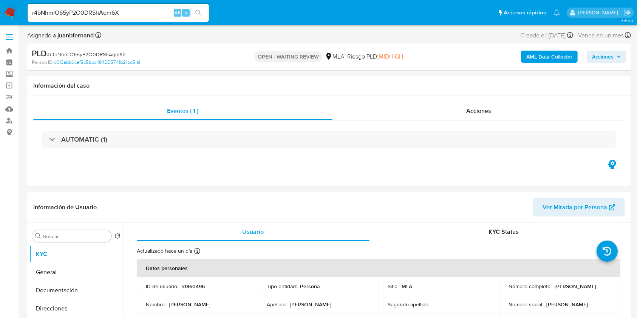
select select "10"
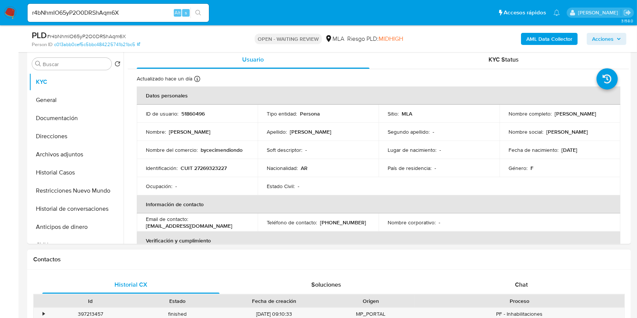
scroll to position [302, 0]
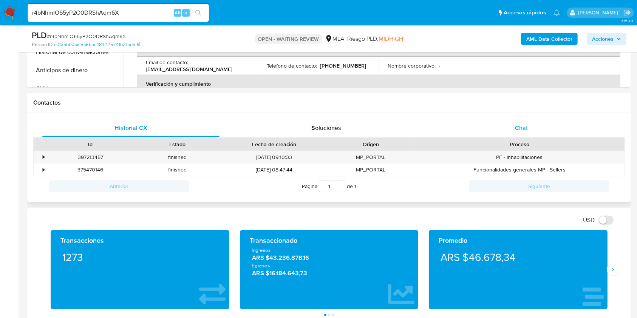
click at [541, 128] on div "Chat" at bounding box center [521, 128] width 177 height 18
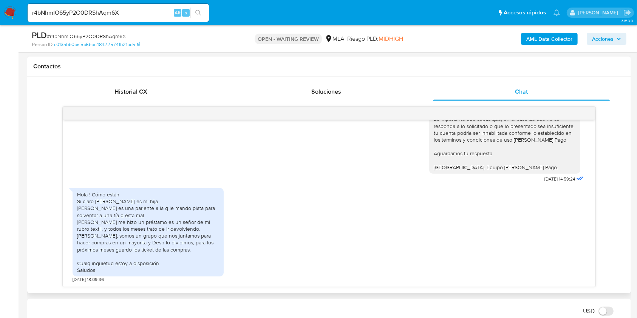
scroll to position [252, 0]
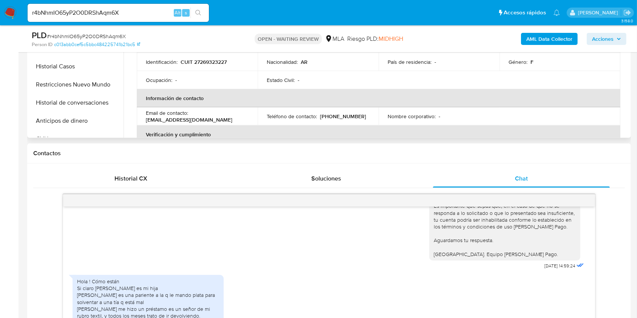
click at [208, 119] on p "[EMAIL_ADDRESS][DOMAIN_NAME]" at bounding box center [189, 119] width 86 height 7
drag, startPoint x: 208, startPoint y: 119, endPoint x: 162, endPoint y: 118, distance: 46.8
click at [162, 118] on p "[EMAIL_ADDRESS][DOMAIN_NAME]" at bounding box center [189, 119] width 86 height 7
copy p "[EMAIL_ADDRESS][DOMAIN_NAME]"
click at [343, 116] on p "[PHONE_NUMBER]" at bounding box center [343, 116] width 46 height 7
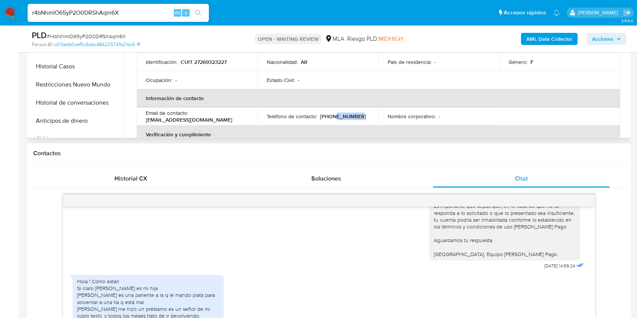
click at [343, 116] on p "[PHONE_NUMBER]" at bounding box center [343, 116] width 46 height 7
copy p "51648885"
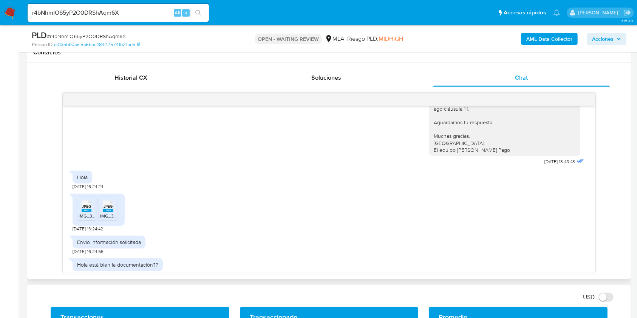
scroll to position [564, 0]
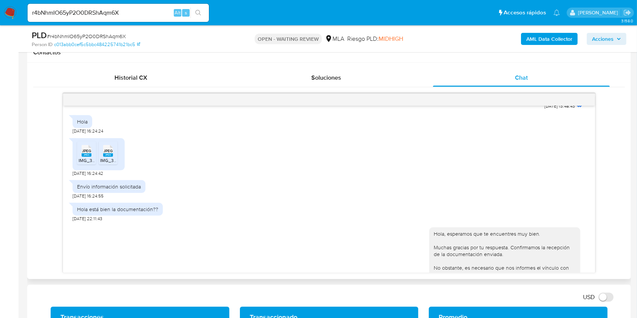
click at [74, 176] on span "22/07/2025 16:24:42" at bounding box center [88, 173] width 31 height 6
drag, startPoint x: 74, startPoint y: 194, endPoint x: 88, endPoint y: 194, distance: 13.2
click at [88, 176] on span "22/07/2025 16:24:42" at bounding box center [88, 173] width 31 height 6
copy span "22/07/2025"
click at [215, 176] on div "JPEG JPEG IMG_3596.jpeg JPEG JPEG IMG_3597.jpeg 22/07/2025 16:24:42" at bounding box center [329, 155] width 513 height 42
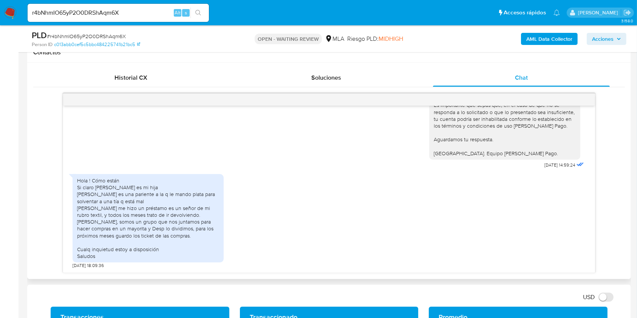
scroll to position [816, 0]
click at [102, 188] on div "Hola ! Cómo están Si claro Milagros balparda es mi hija Isabel Castilla es una …" at bounding box center [148, 218] width 142 height 82
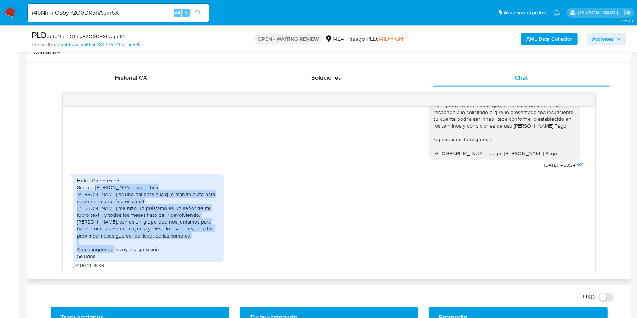
drag, startPoint x: 102, startPoint y: 188, endPoint x: 209, endPoint y: 234, distance: 116.4
click at [209, 234] on div "Hola ! Cómo están Si claro Milagros balparda es mi hija Isabel Castilla es una …" at bounding box center [148, 218] width 142 height 82
copy div "Milagros balparda es mi hija Isabel Castilla es una pariente a la q le mando pl…"
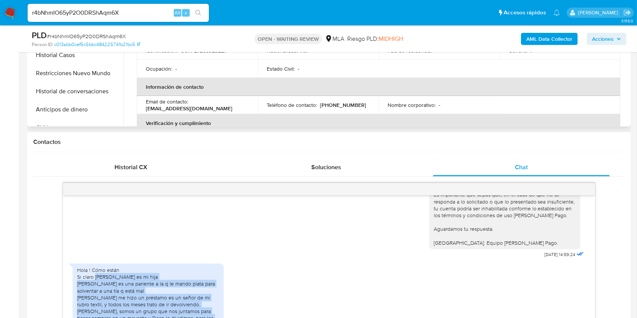
scroll to position [201, 0]
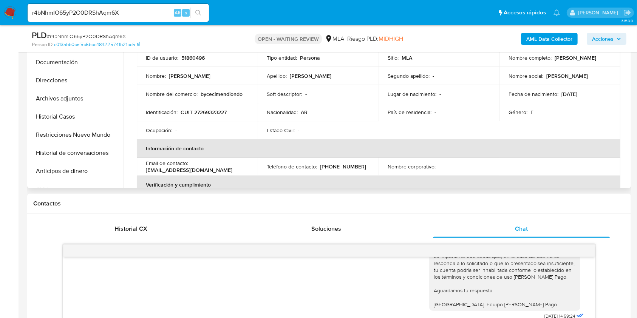
click at [213, 113] on p "CUIT 27269323227" at bounding box center [204, 112] width 46 height 7
copy p "27269323227"
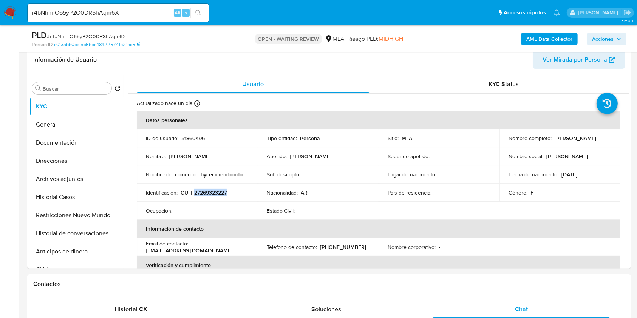
scroll to position [50, 0]
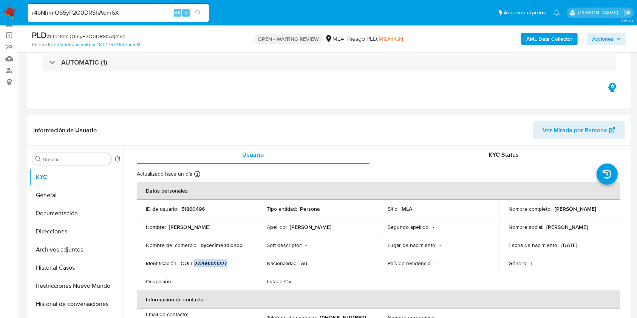
click at [124, 14] on input "r4bNhmIO65yP2O0DRShAqm6X" at bounding box center [118, 13] width 181 height 10
click at [124, 13] on input "r4bNhmIO65yP2O0DRShAqm6X" at bounding box center [118, 13] width 181 height 10
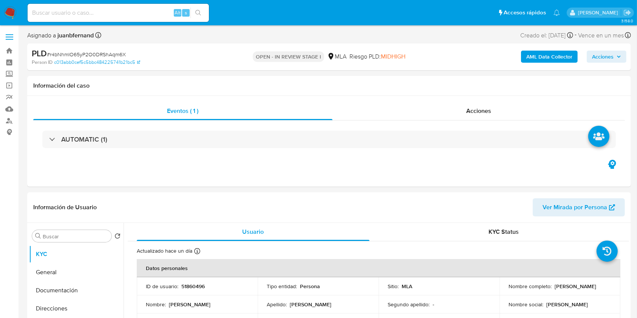
select select "10"
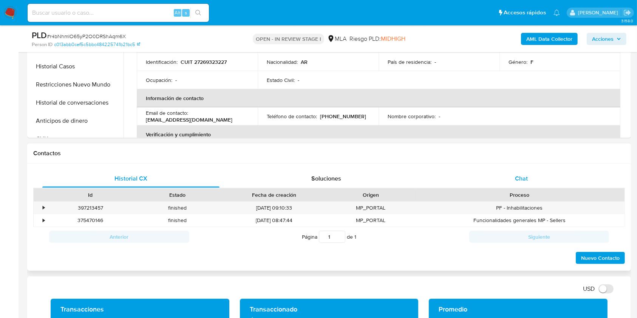
click at [540, 181] on div "Chat" at bounding box center [521, 179] width 177 height 18
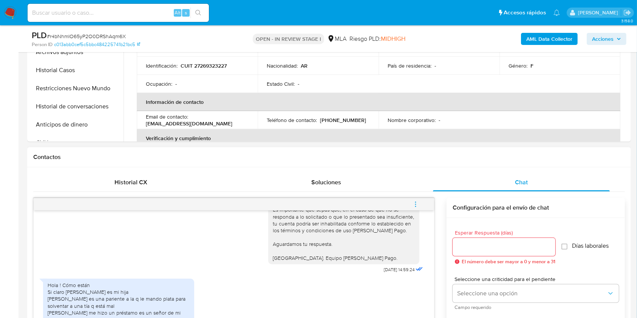
scroll to position [403, 0]
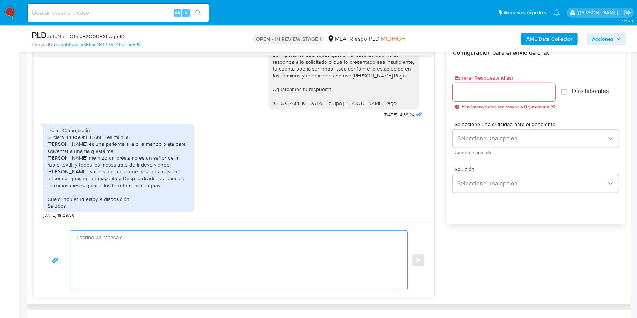
click at [171, 251] on textarea at bounding box center [237, 260] width 321 height 59
paste textarea "Hola. ¡Muchas gracias por tu respuesta! Confirmamos la recepción de la document…"
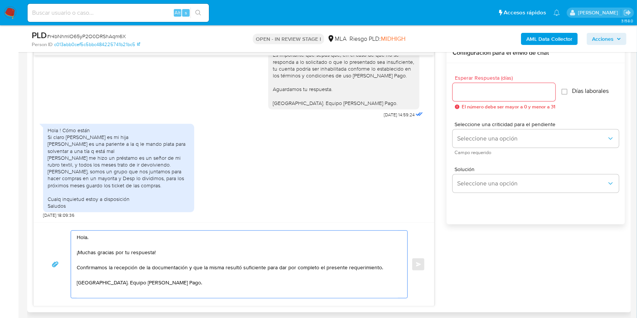
type textarea "Hola. ¡Muchas gracias por tu respuesta! Confirmamos la recepción de la document…"
click at [488, 94] on input "Esperar Respuesta (días)" at bounding box center [503, 92] width 103 height 10
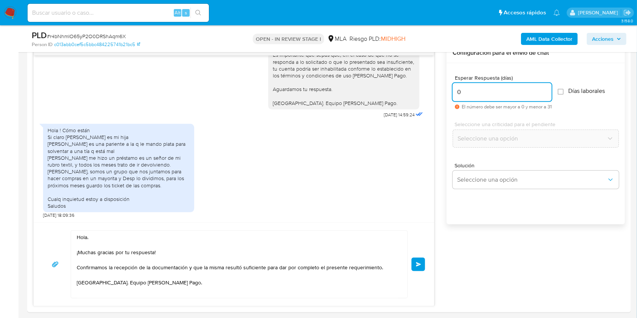
type input "0"
drag, startPoint x: 120, startPoint y: 30, endPoint x: 118, endPoint y: 34, distance: 3.9
click at [120, 30] on div "PLD # r4bNhmIO65yP2O0DRShAqm6X" at bounding box center [129, 35] width 195 height 11
click at [118, 34] on span "# r4bNhmIO65yP2O0DRShAqm6X" at bounding box center [86, 36] width 79 height 8
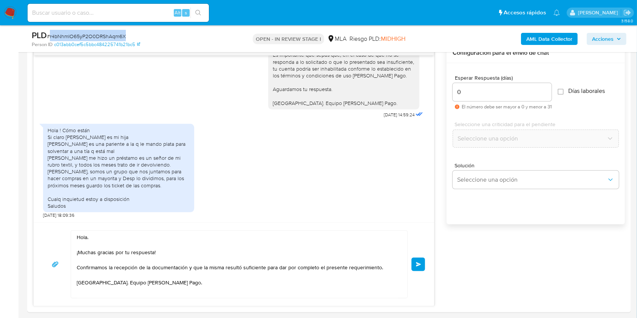
click at [118, 34] on span "# r4bNhmIO65yP2O0DRShAqm6X" at bounding box center [86, 36] width 79 height 8
copy span "r4bNhmIO65yP2O0DRShAqm6X"
click at [418, 264] on span "Enviar" at bounding box center [418, 264] width 5 height 5
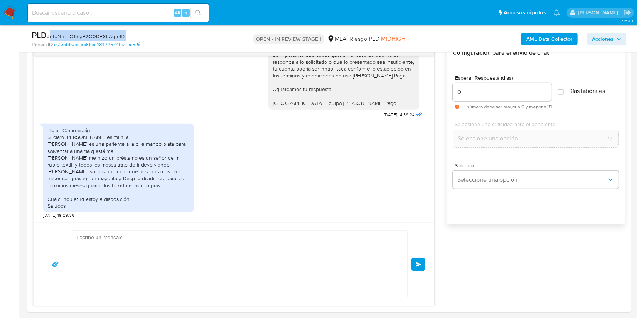
scroll to position [899, 0]
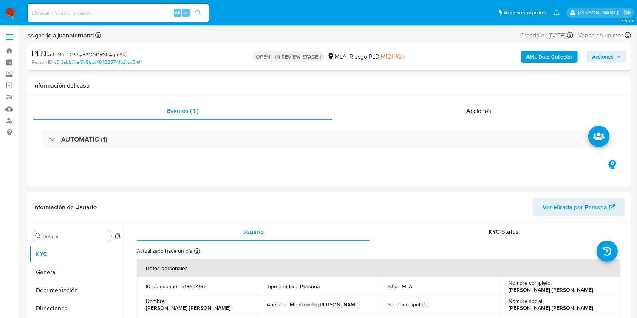
select select "10"
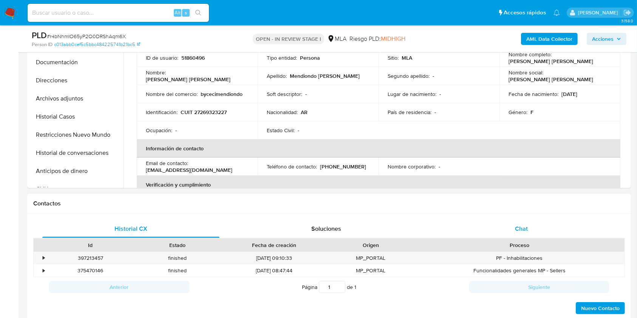
drag, startPoint x: 514, startPoint y: 231, endPoint x: 467, endPoint y: 219, distance: 48.2
click at [514, 231] on div "Chat" at bounding box center [521, 229] width 177 height 18
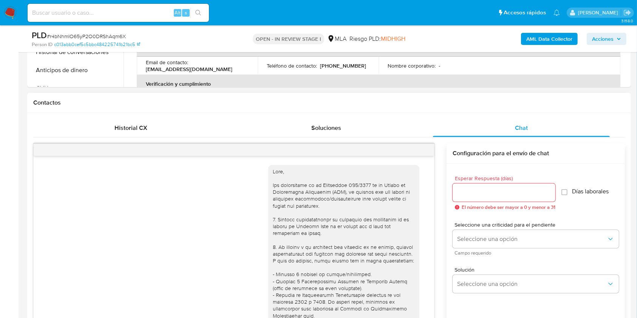
scroll to position [899, 0]
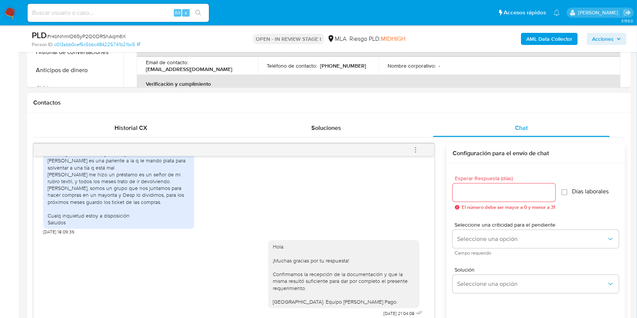
click at [417, 147] on icon "menu-action" at bounding box center [415, 150] width 7 height 7
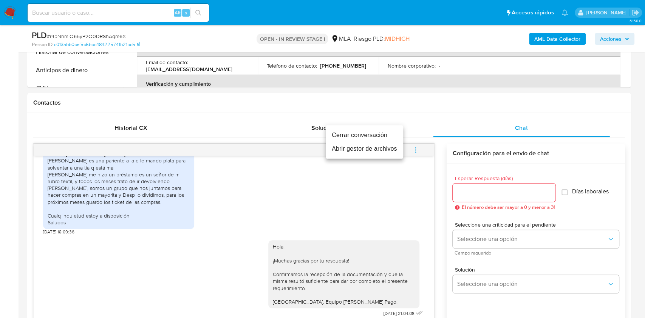
click at [367, 133] on li "Cerrar conversación" at bounding box center [364, 135] width 77 height 14
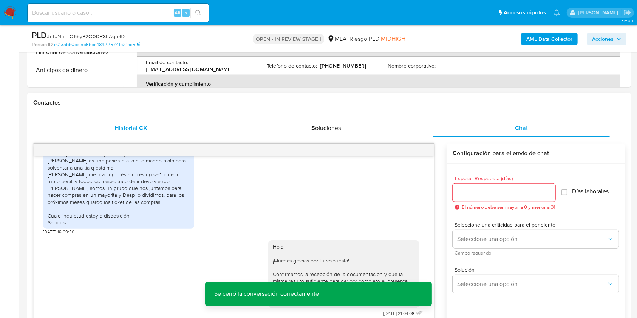
click at [147, 123] on div "Historial CX" at bounding box center [130, 128] width 177 height 18
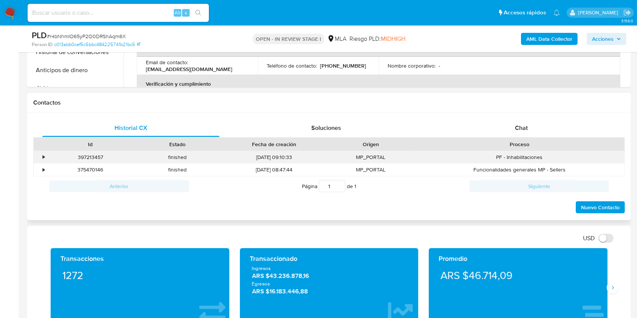
click at [90, 156] on div "397213457" at bounding box center [90, 157] width 87 height 12
copy div "397213457"
click at [537, 139] on div "Proceso" at bounding box center [519, 144] width 210 height 13
click at [536, 129] on div "Chat" at bounding box center [521, 128] width 177 height 18
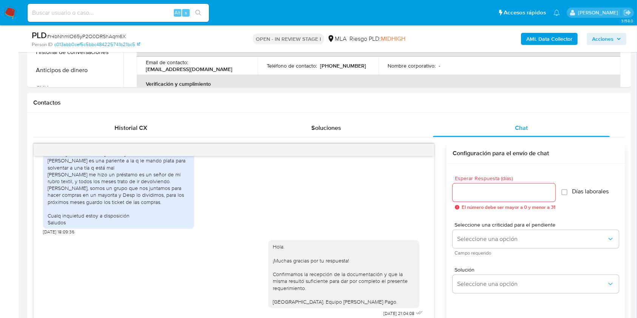
click at [560, 38] on b "AML Data Collector" at bounding box center [549, 39] width 46 height 12
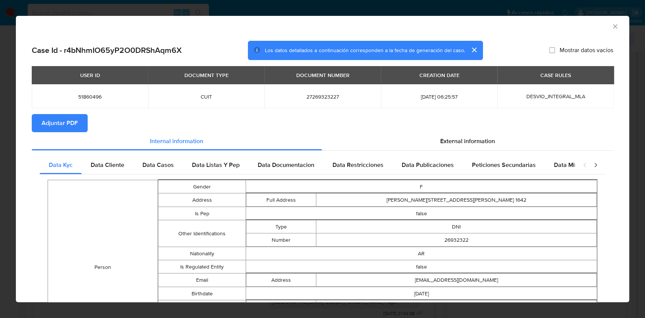
click at [59, 120] on span "Adjuntar PDF" at bounding box center [60, 123] width 36 height 17
click at [611, 26] on icon "Cerrar ventana" at bounding box center [615, 27] width 8 height 8
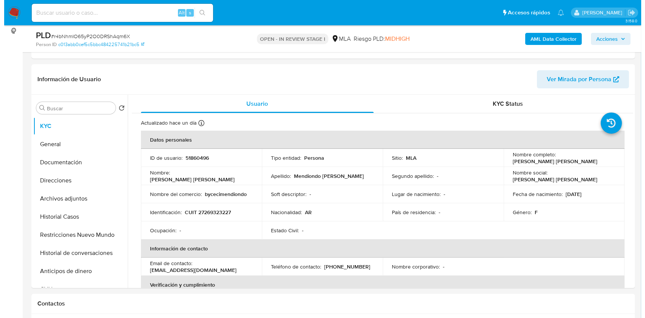
scroll to position [100, 0]
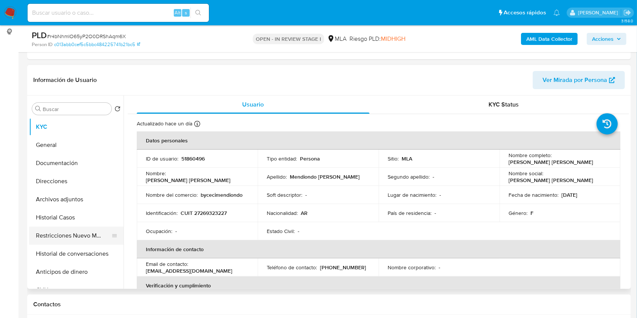
click at [48, 235] on button "Restricciones Nuevo Mundo" at bounding box center [73, 236] width 88 height 18
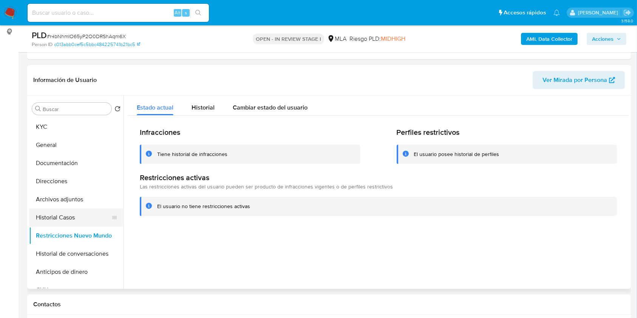
click at [71, 218] on button "Historial Casos" at bounding box center [73, 217] width 88 height 18
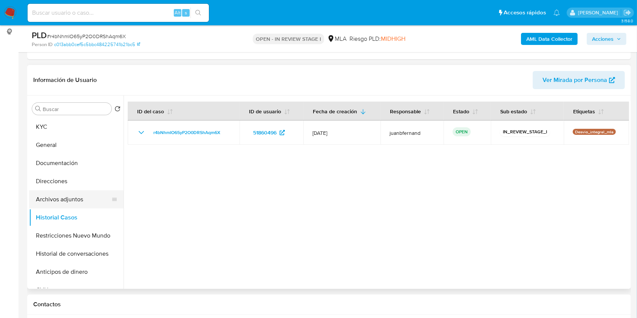
click at [79, 202] on button "Archivos adjuntos" at bounding box center [73, 199] width 88 height 18
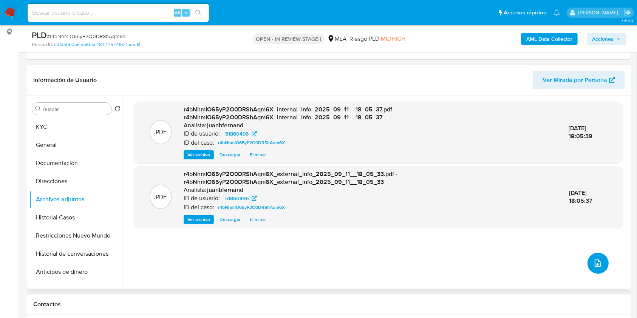
click at [597, 265] on icon "upload-file" at bounding box center [597, 263] width 9 height 9
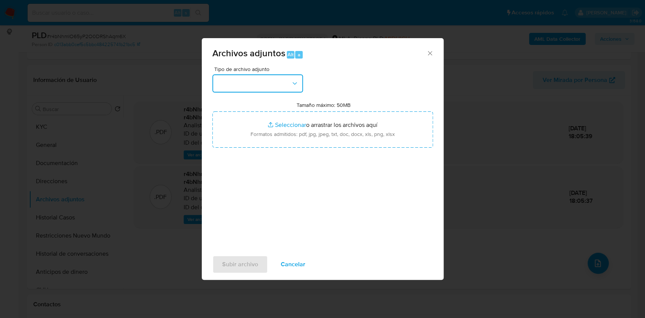
click at [296, 80] on icon "button" at bounding box center [295, 84] width 8 height 8
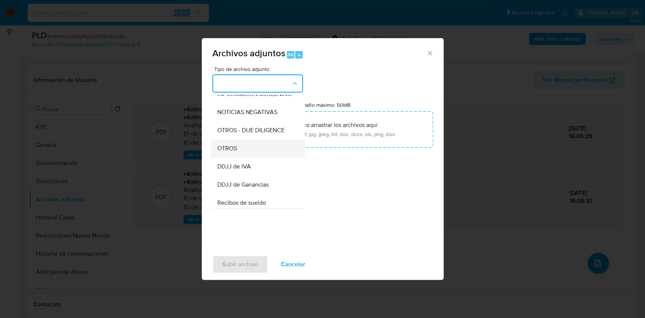
click at [239, 156] on div "OTROS" at bounding box center [255, 148] width 77 height 18
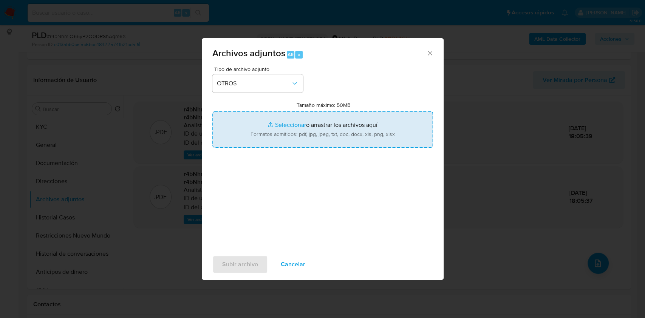
type input "C:\fakepath\Caselog r4bNhmIO65yP2O0DRShAqm6X_2025_07_17_22_10_39.docx"
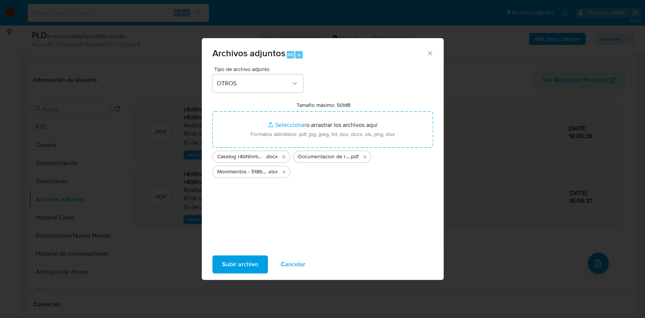
click at [239, 265] on span "Subir archivo" at bounding box center [240, 264] width 36 height 17
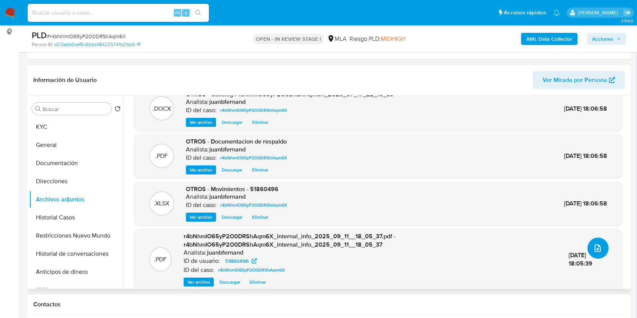
scroll to position [23, 0]
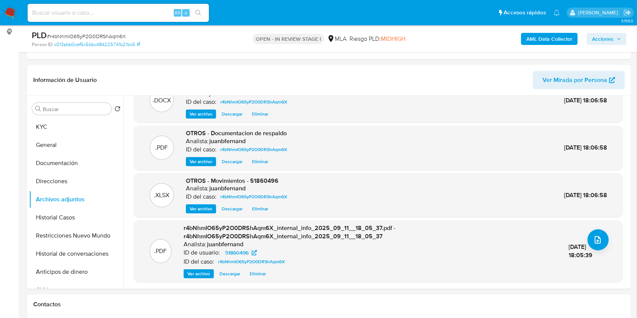
click at [608, 39] on span "Acciones" at bounding box center [603, 39] width 22 height 12
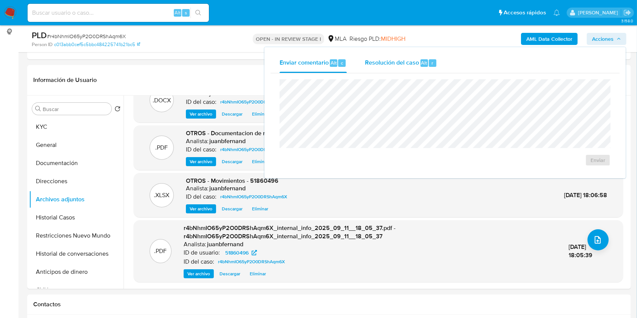
click at [394, 62] on span "Resolución del caso" at bounding box center [392, 62] width 54 height 9
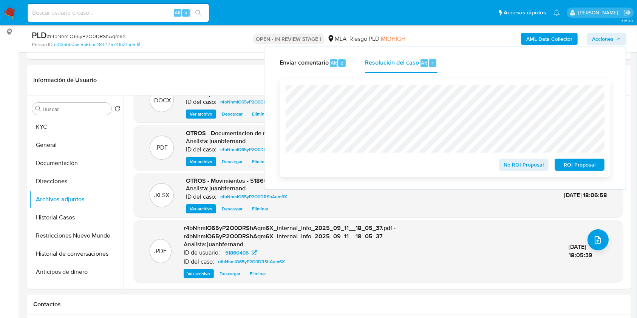
click at [516, 163] on span "No ROI Proposal" at bounding box center [523, 164] width 39 height 11
